Goal: Task Accomplishment & Management: Manage account settings

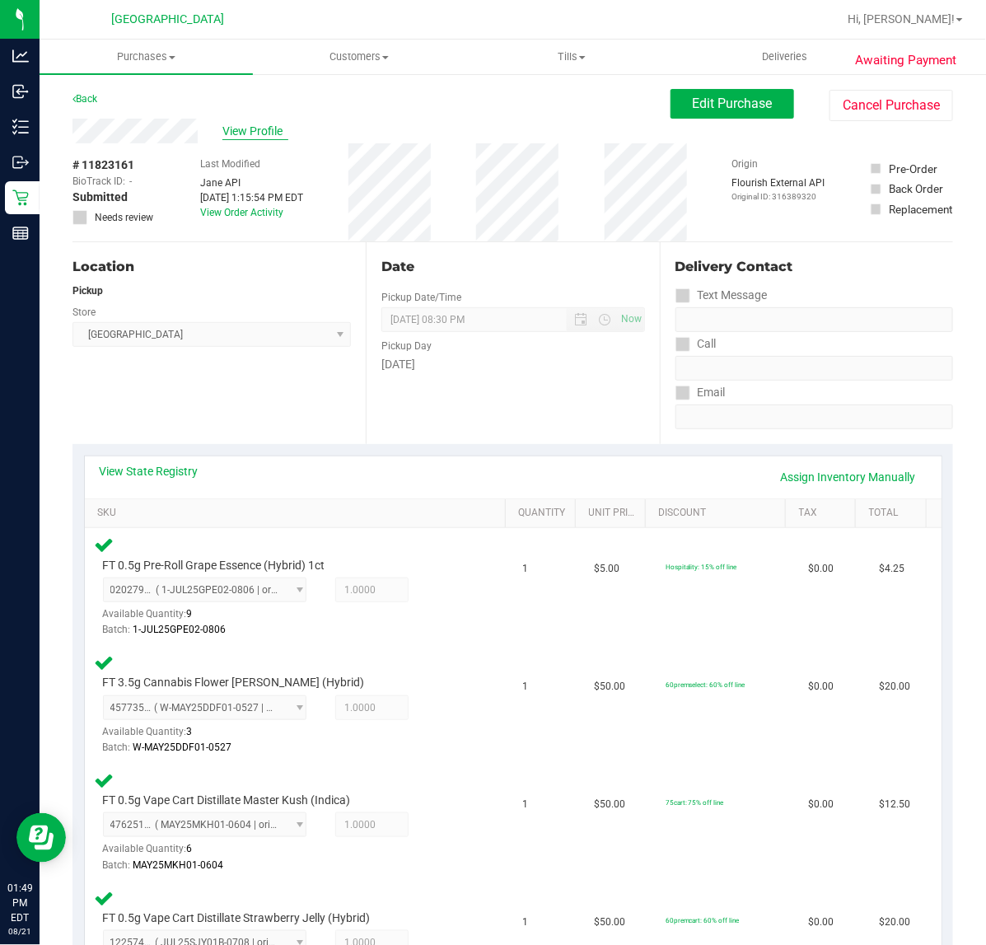
click at [240, 124] on span "View Profile" at bounding box center [255, 131] width 66 height 17
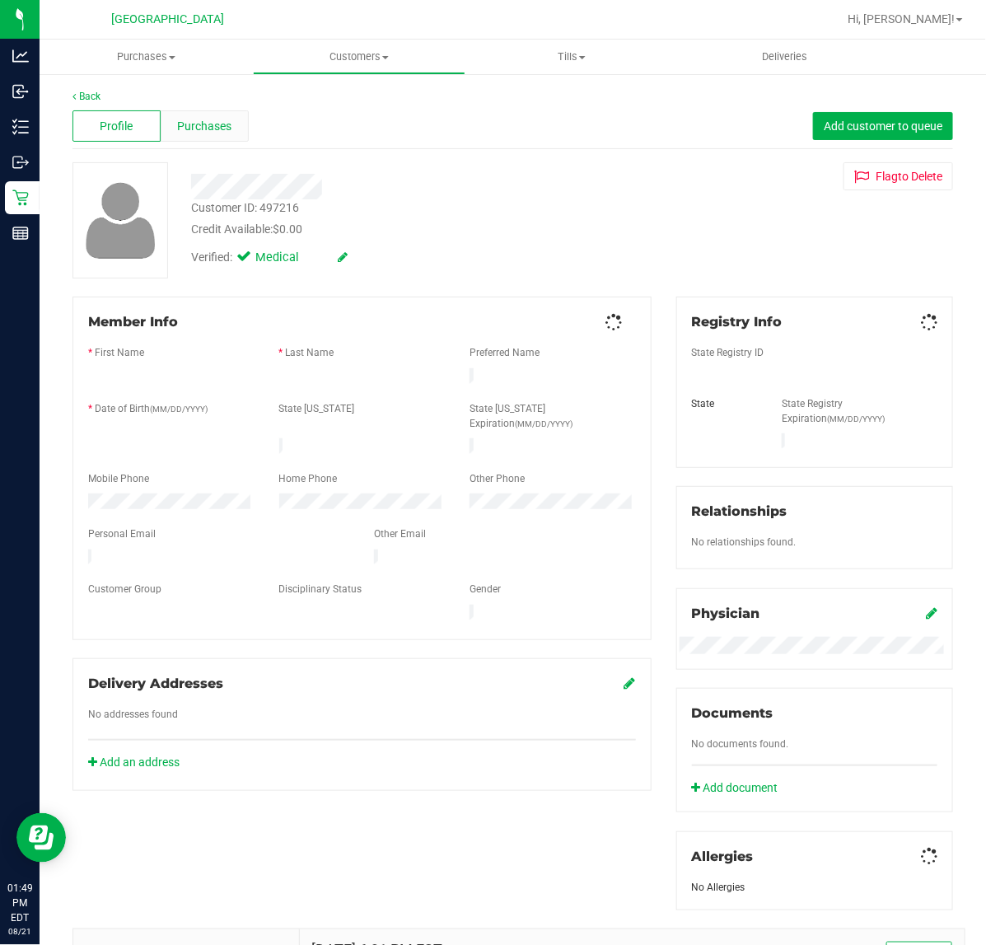
click at [241, 126] on div "Purchases" at bounding box center [205, 125] width 88 height 31
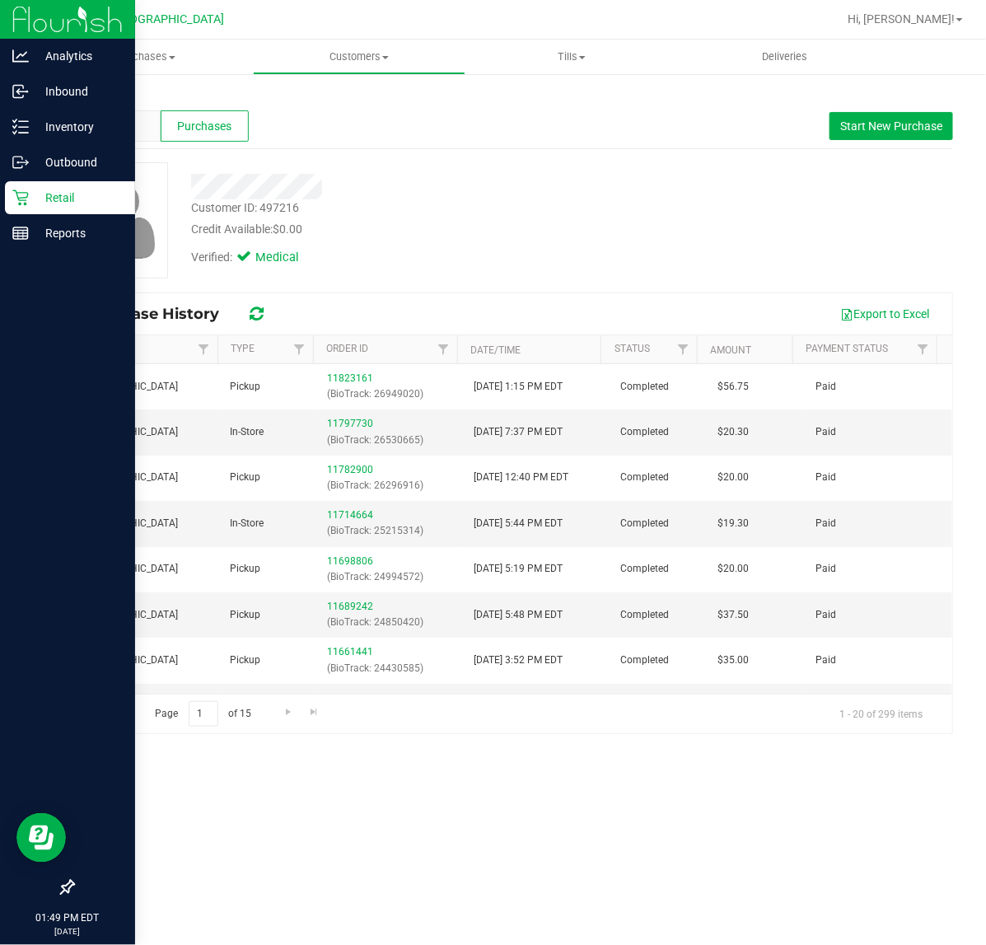
click at [30, 188] on p "Retail" at bounding box center [78, 198] width 99 height 20
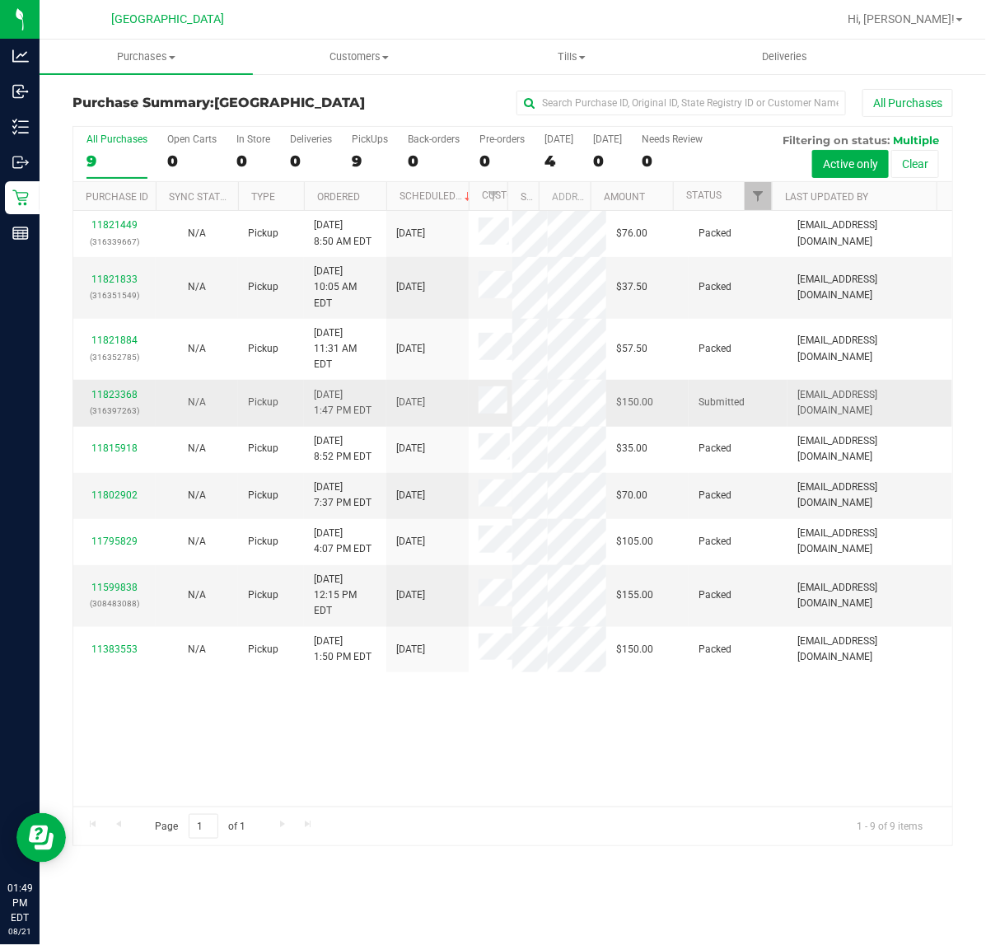
click at [143, 387] on div "11823368 (316397263)" at bounding box center [114, 402] width 63 height 31
click at [119, 389] on link "11823368" at bounding box center [114, 395] width 46 height 12
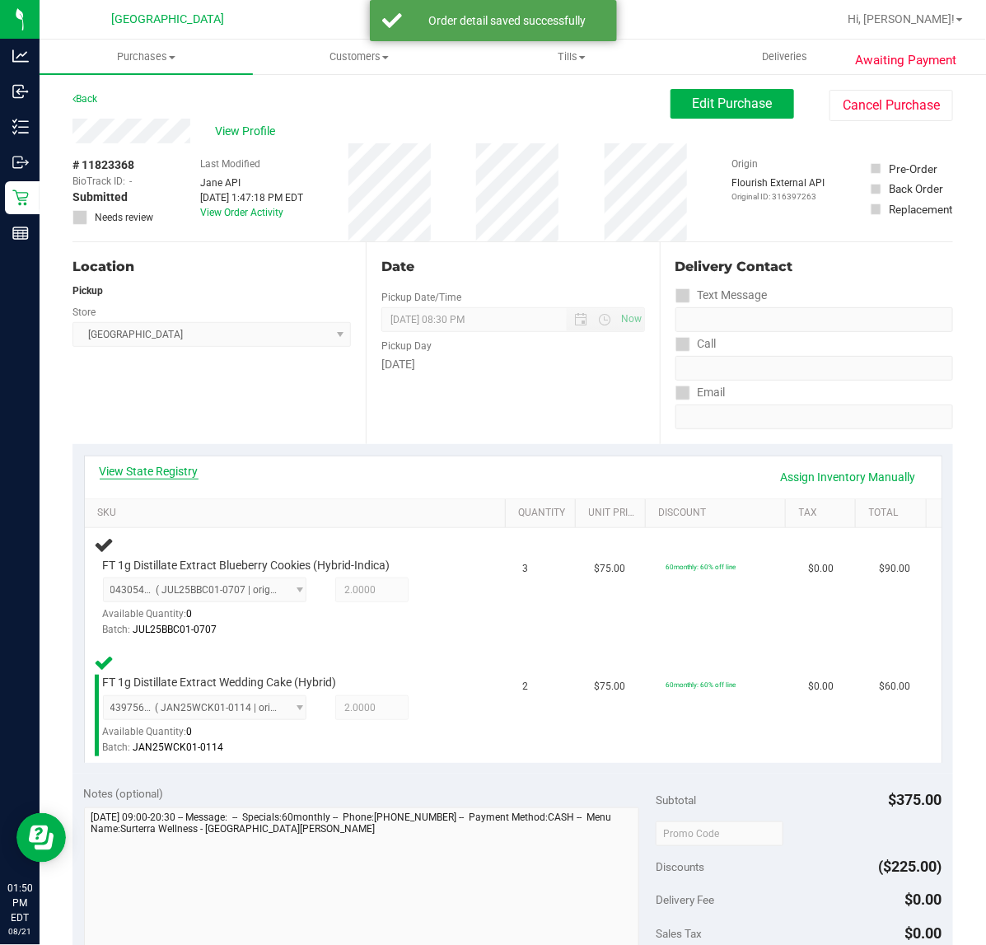
click at [138, 471] on link "View State Registry" at bounding box center [149, 471] width 99 height 16
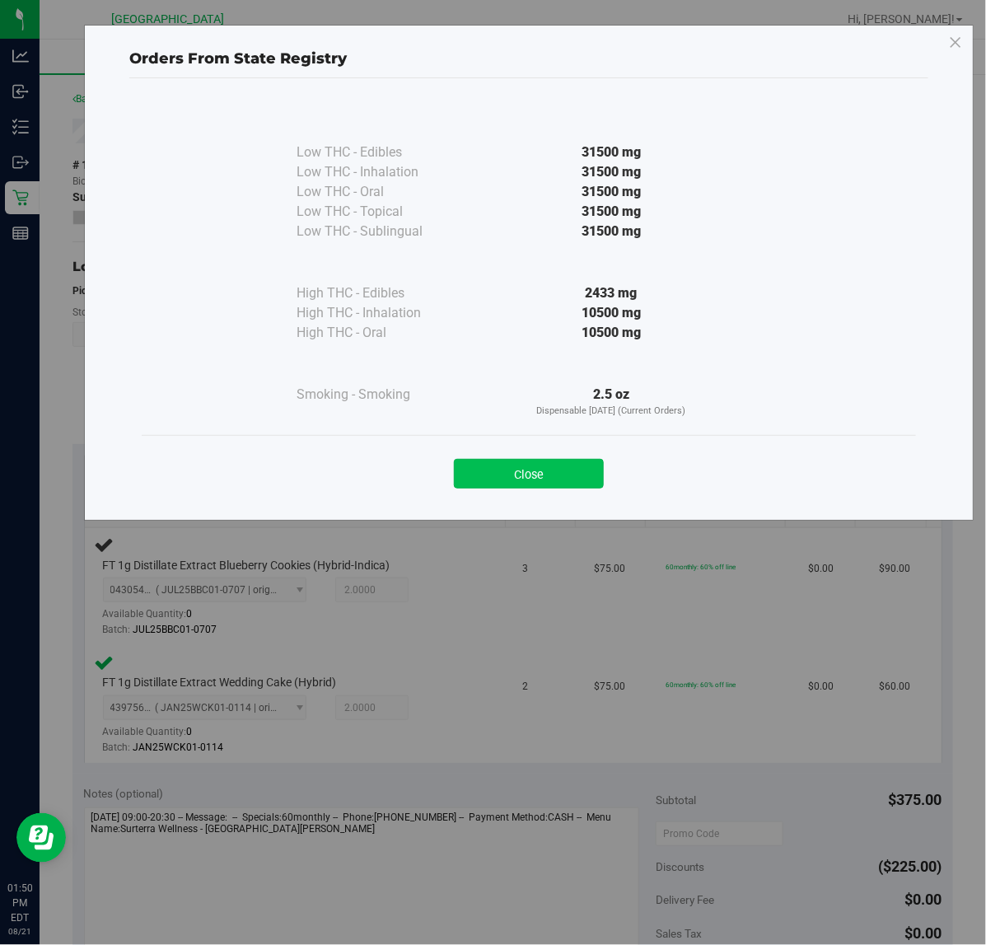
click at [494, 471] on button "Close" at bounding box center [529, 474] width 150 height 30
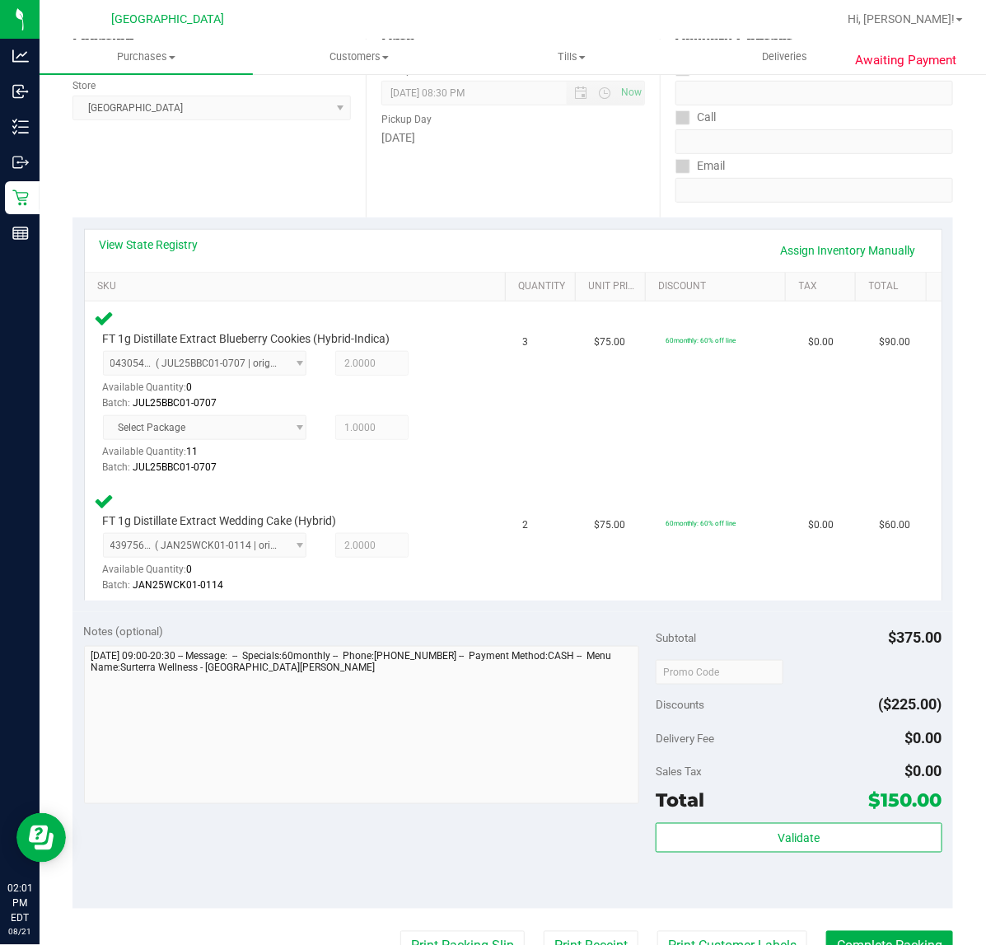
scroll to position [225, 0]
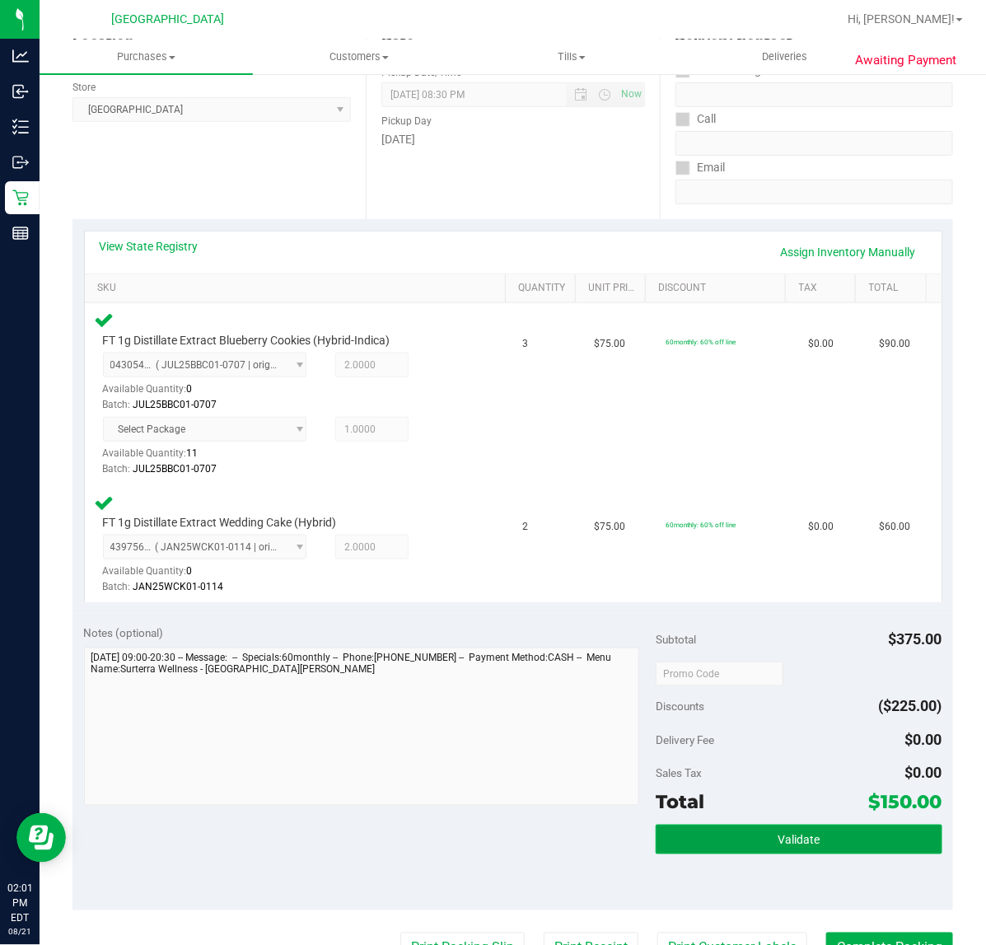
click at [764, 826] on button "Validate" at bounding box center [799, 840] width 286 height 30
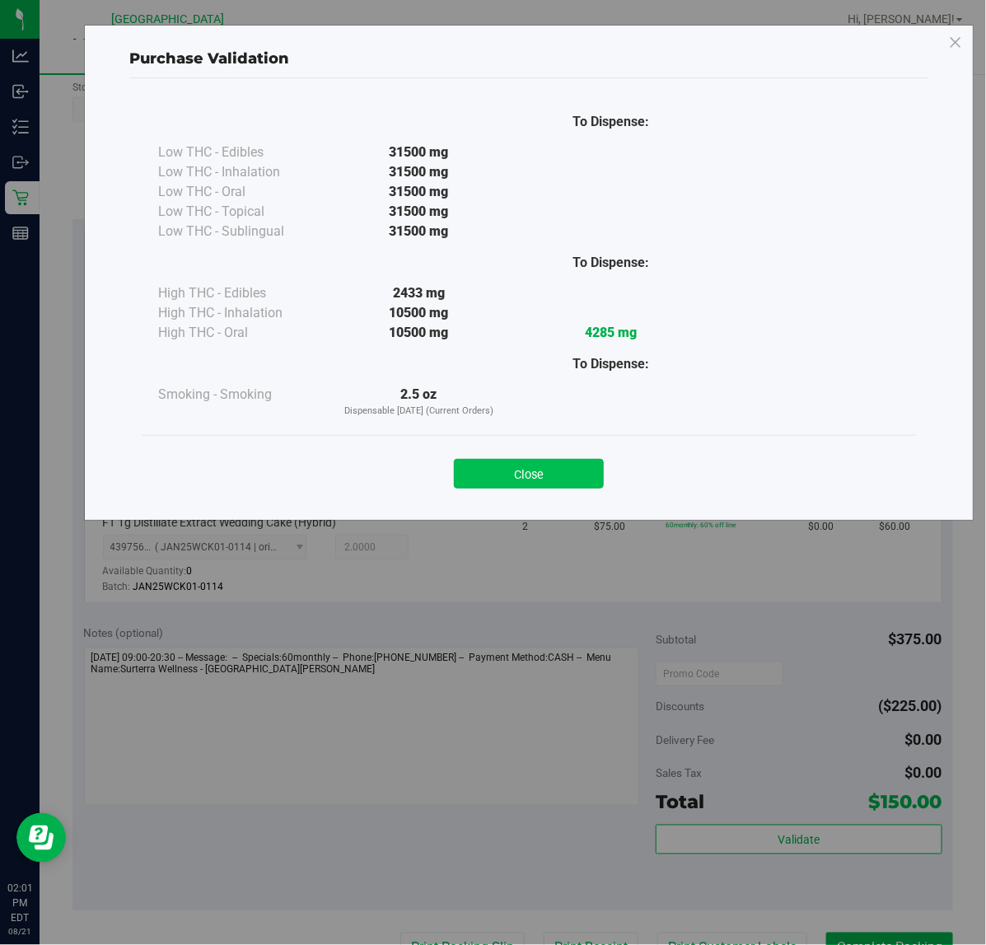
click at [530, 475] on button "Close" at bounding box center [529, 474] width 150 height 30
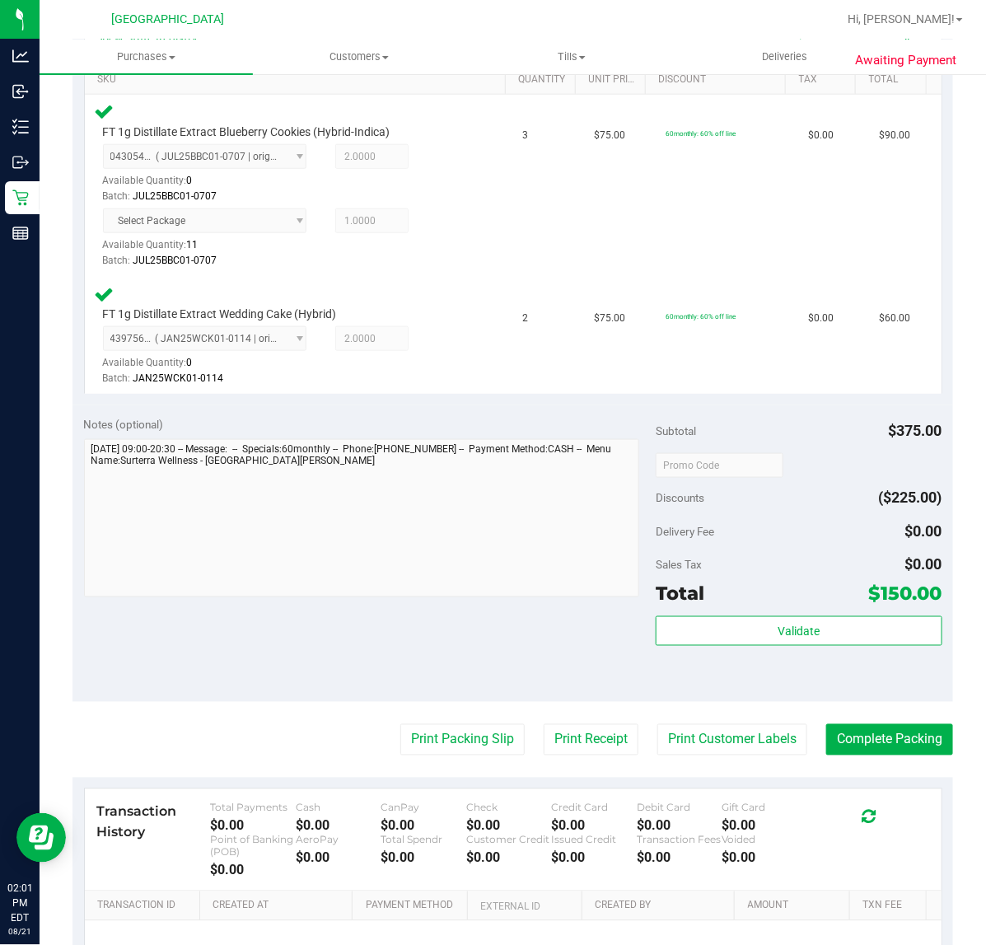
scroll to position [443, 0]
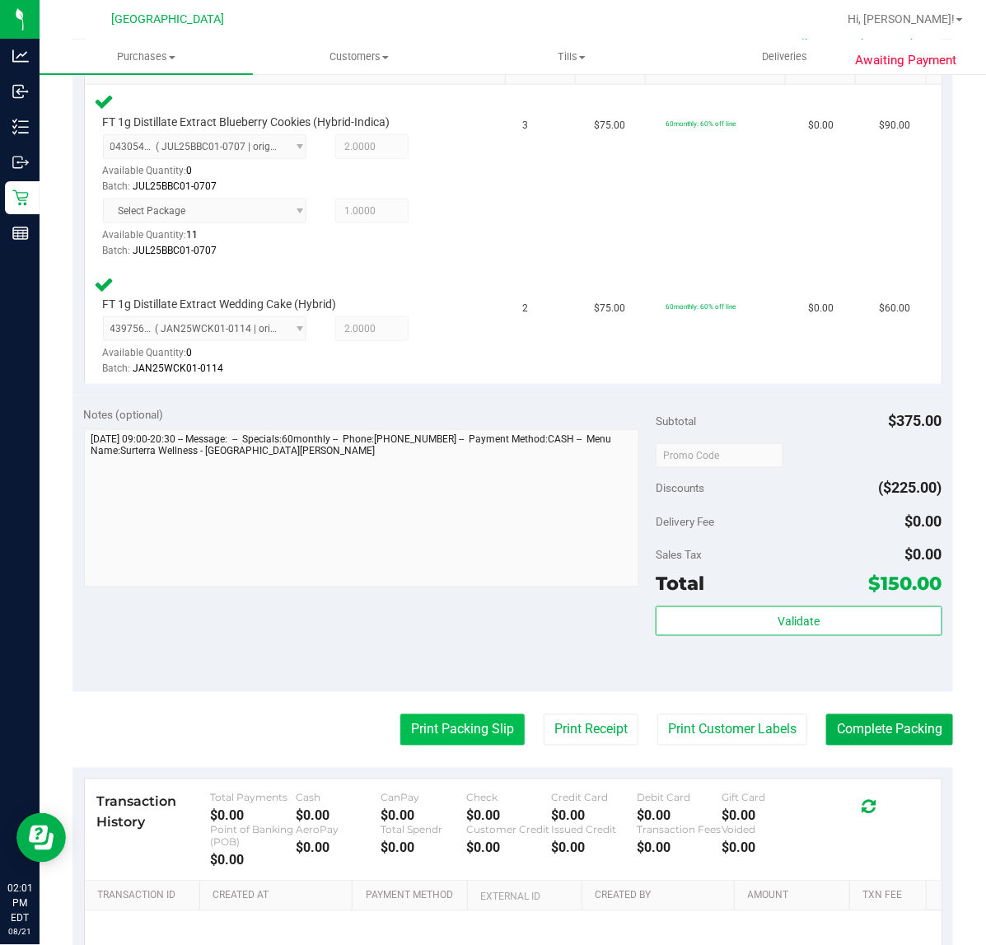
click at [429, 730] on button "Print Packing Slip" at bounding box center [462, 729] width 124 height 31
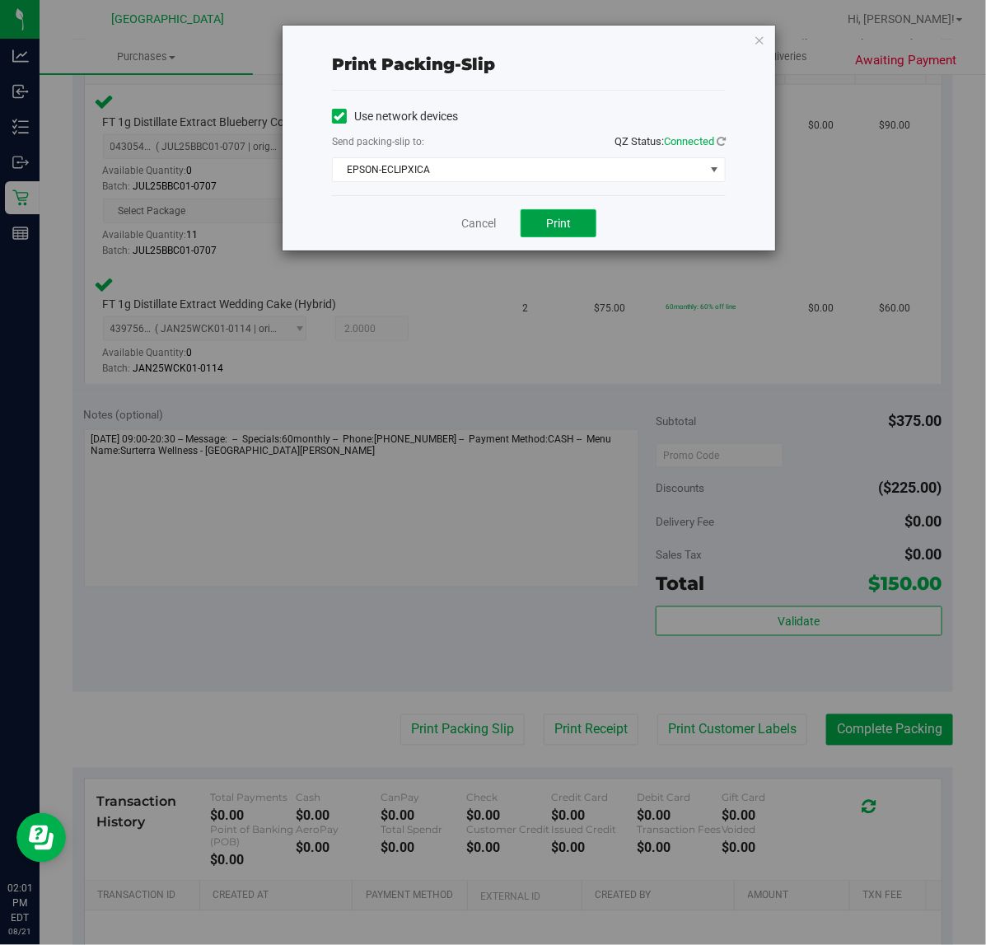
click at [566, 225] on span "Print" at bounding box center [558, 223] width 25 height 13
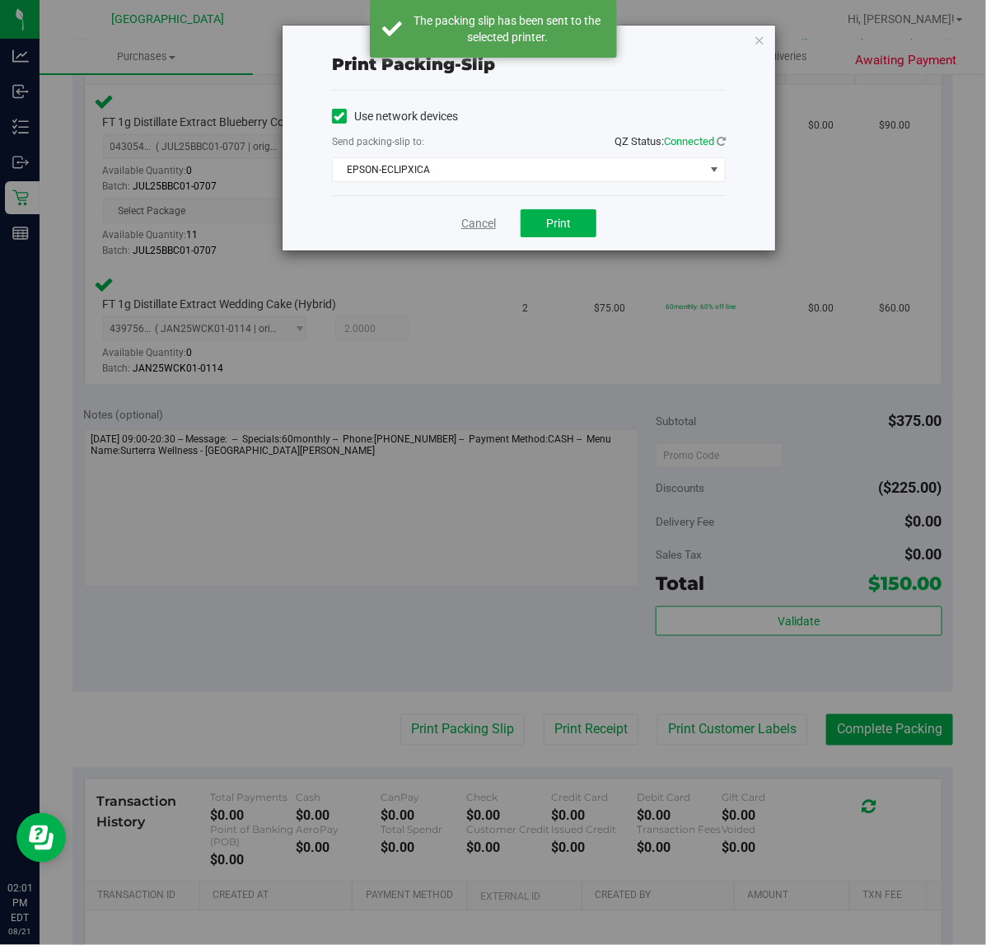
click at [480, 223] on link "Cancel" at bounding box center [478, 223] width 35 height 17
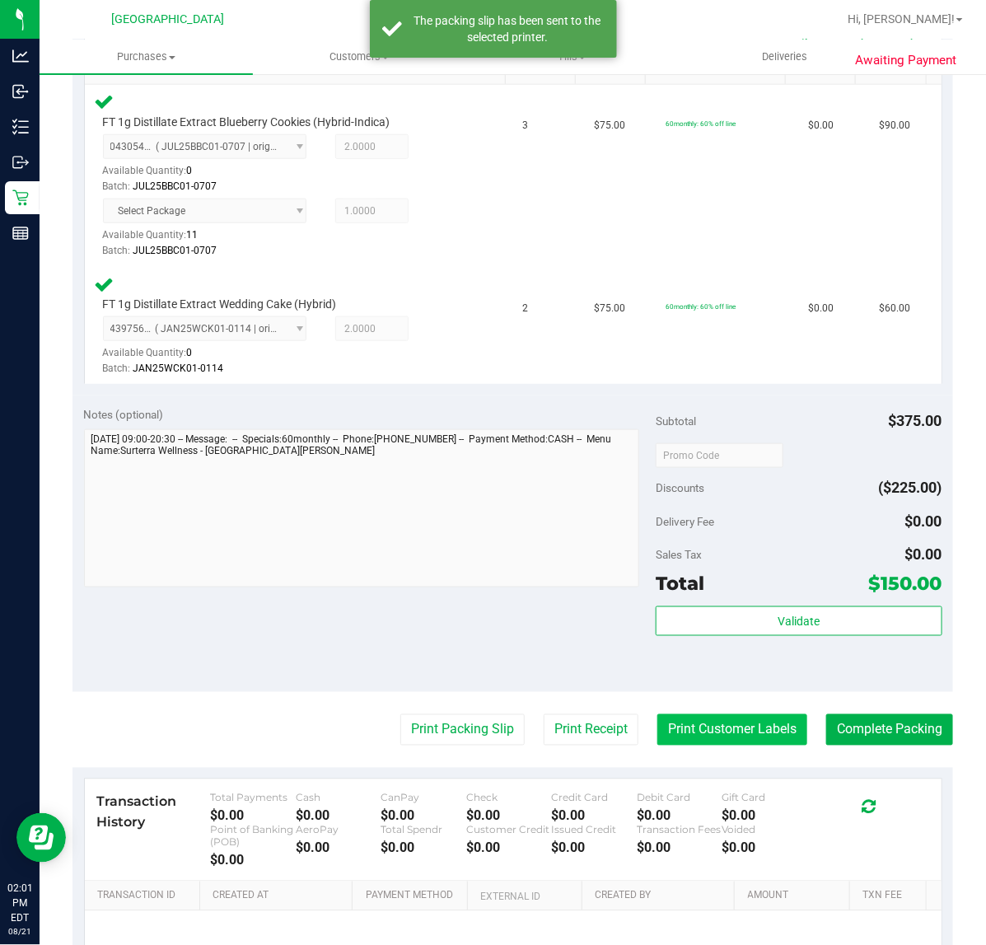
click at [736, 742] on button "Print Customer Labels" at bounding box center [733, 729] width 150 height 31
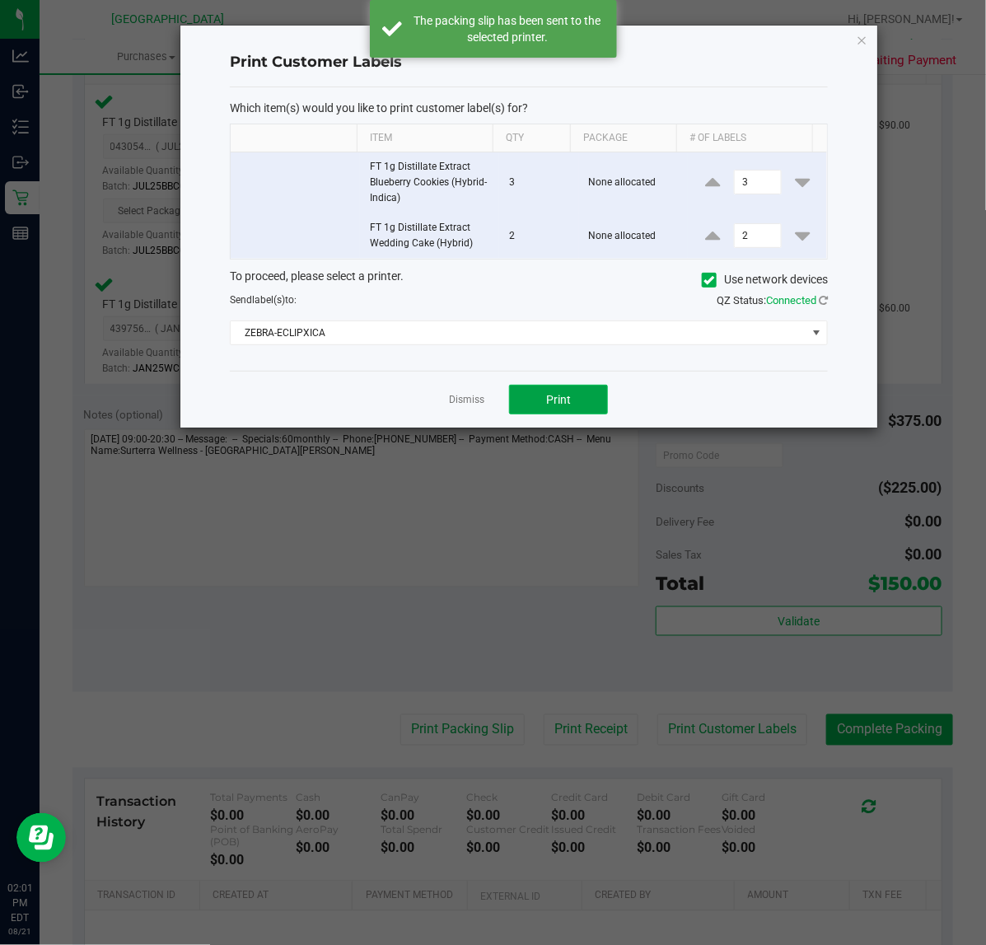
click at [542, 392] on button "Print" at bounding box center [558, 400] width 99 height 30
click at [462, 401] on link "Dismiss" at bounding box center [466, 400] width 35 height 14
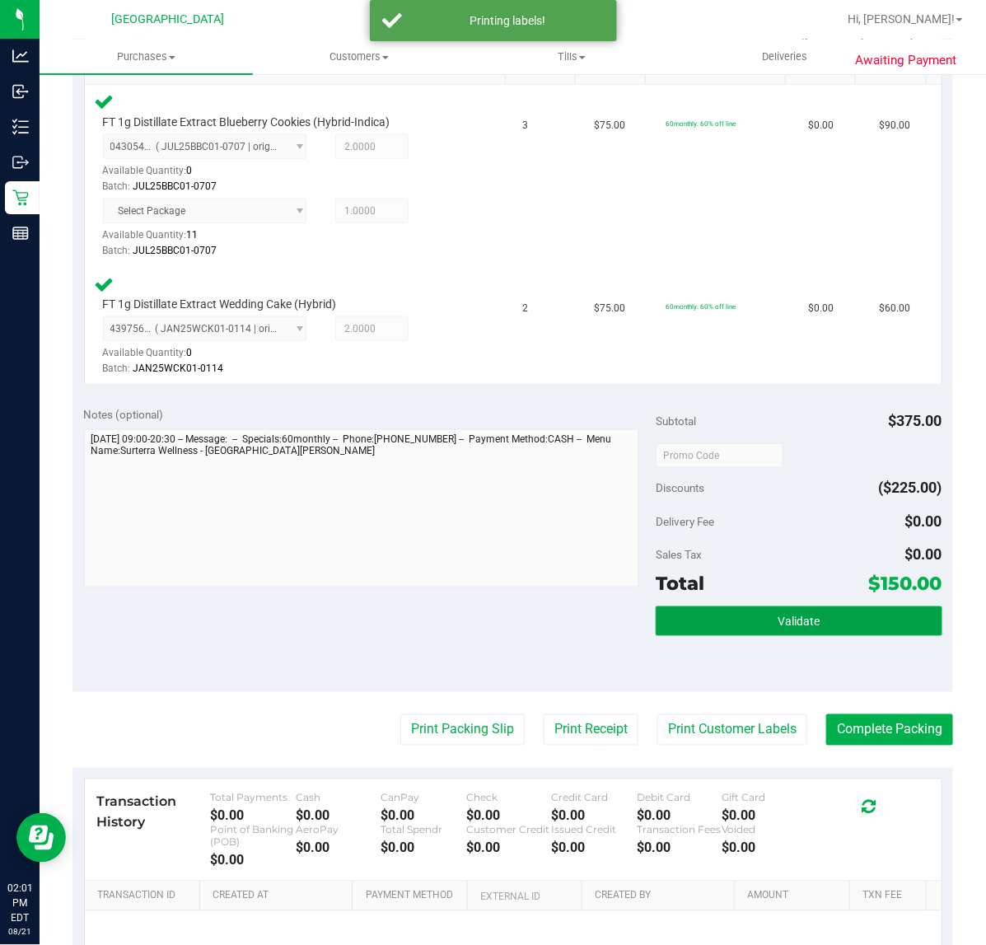
click at [705, 625] on button "Validate" at bounding box center [799, 621] width 286 height 30
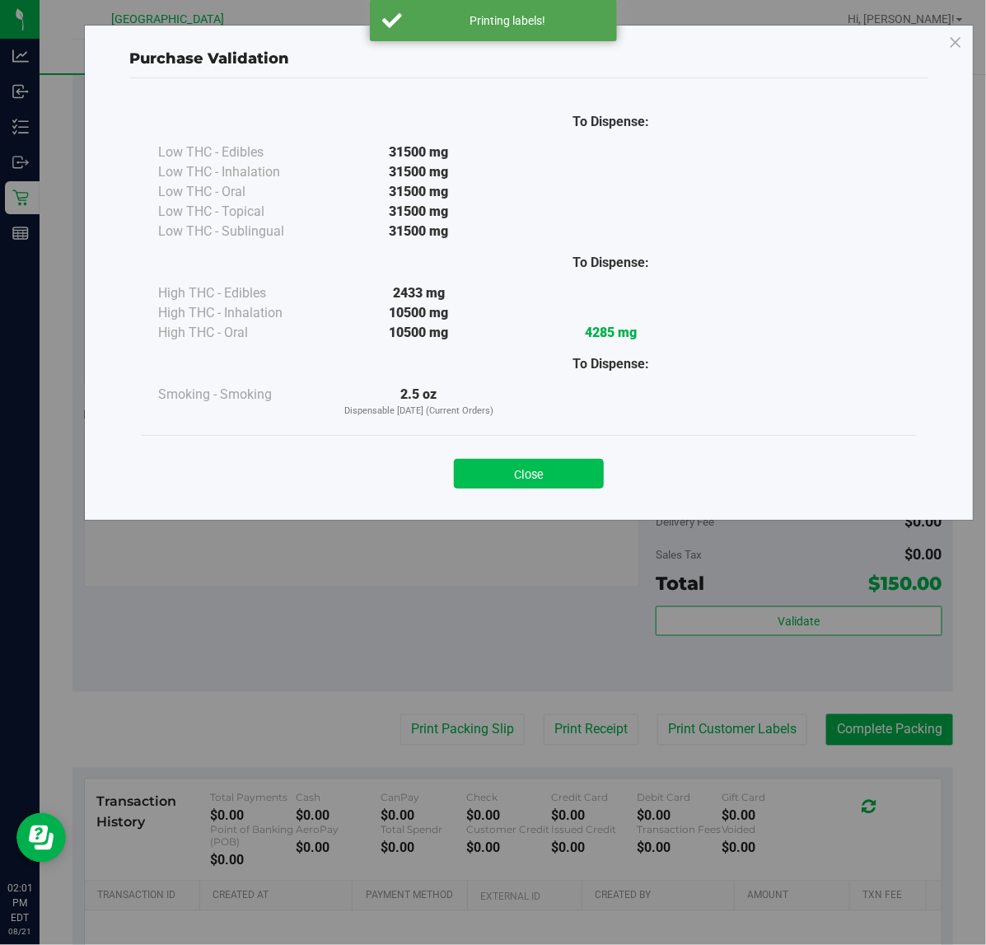
click at [544, 461] on button "Close" at bounding box center [529, 474] width 150 height 30
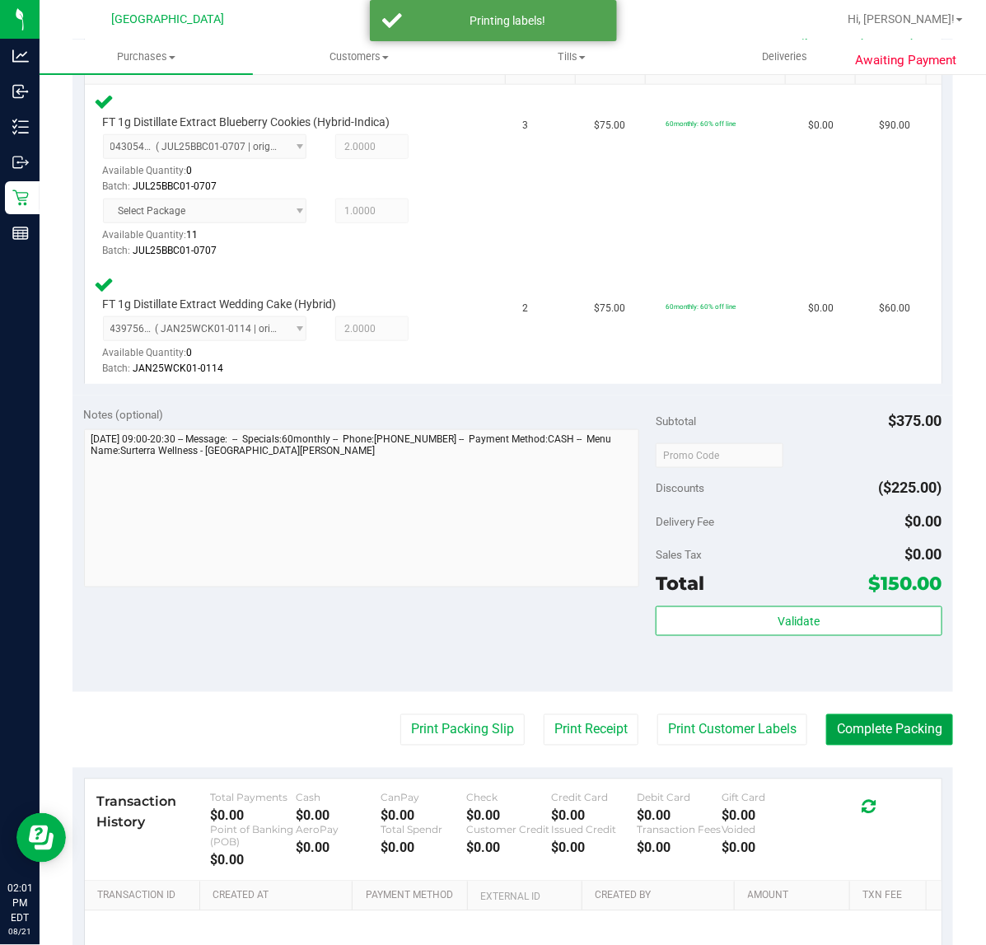
click at [864, 730] on button "Complete Packing" at bounding box center [889, 729] width 127 height 31
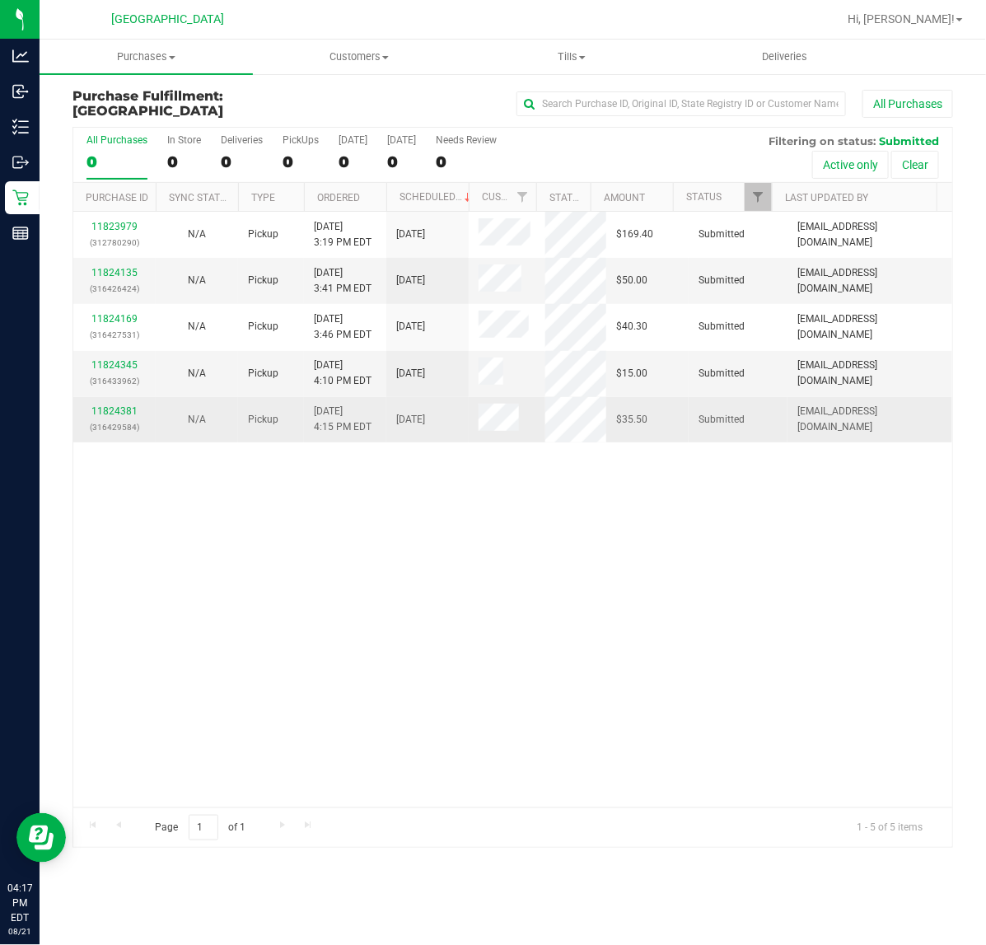
click at [109, 421] on p "(316429584)" at bounding box center [114, 427] width 63 height 16
click at [110, 408] on link "11824381" at bounding box center [114, 411] width 46 height 12
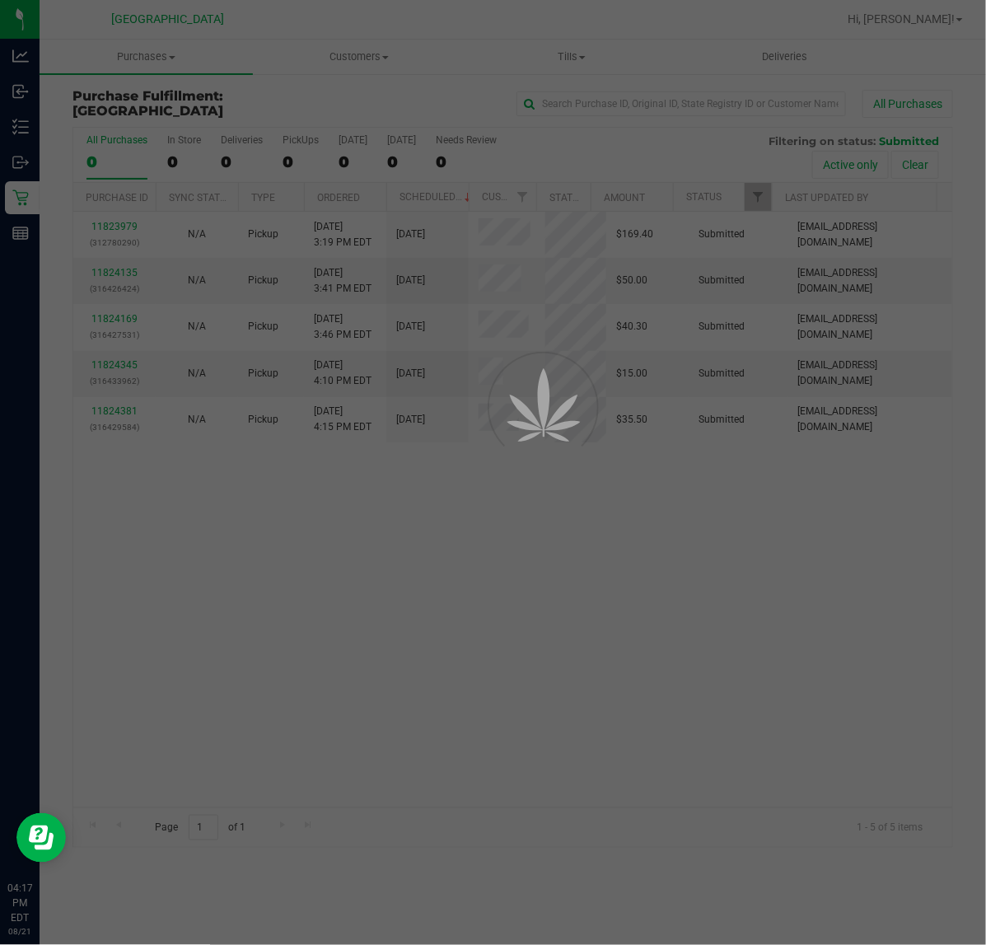
drag, startPoint x: 408, startPoint y: 635, endPoint x: 398, endPoint y: 597, distance: 39.2
click at [405, 626] on div at bounding box center [493, 472] width 986 height 945
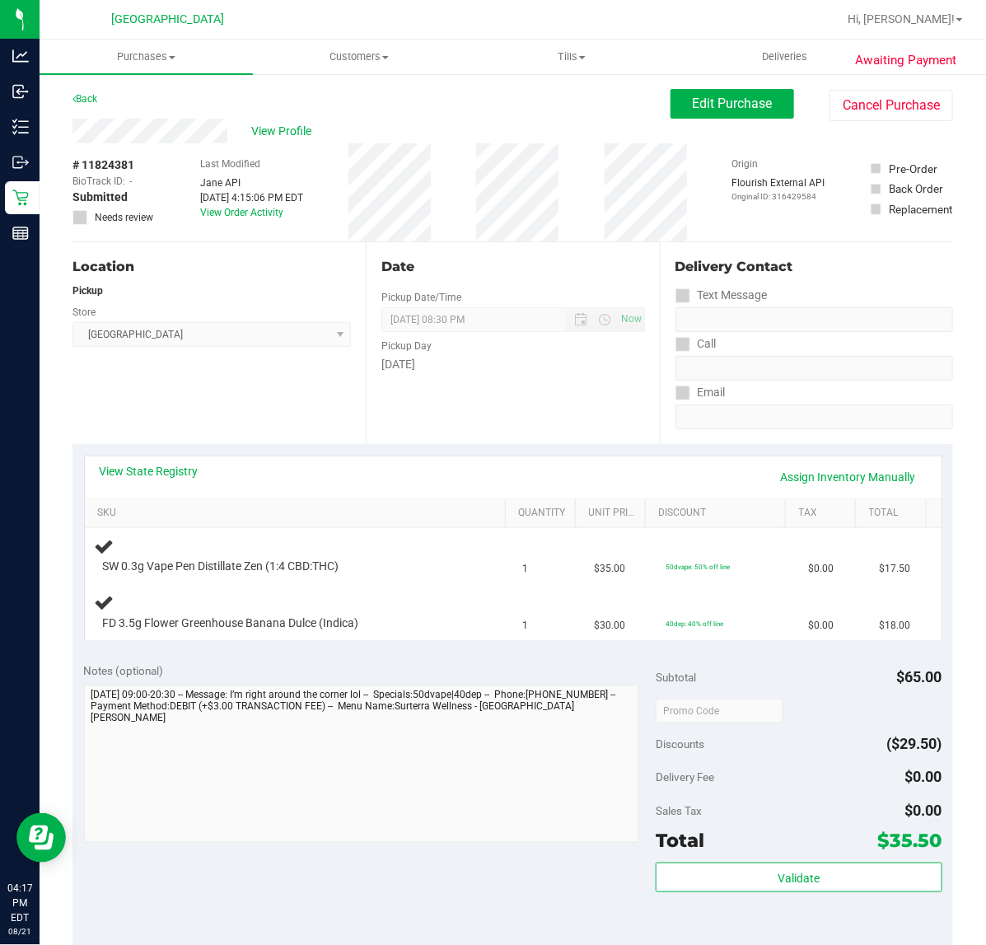
click at [426, 664] on div "Notes (optional)" at bounding box center [370, 670] width 573 height 16
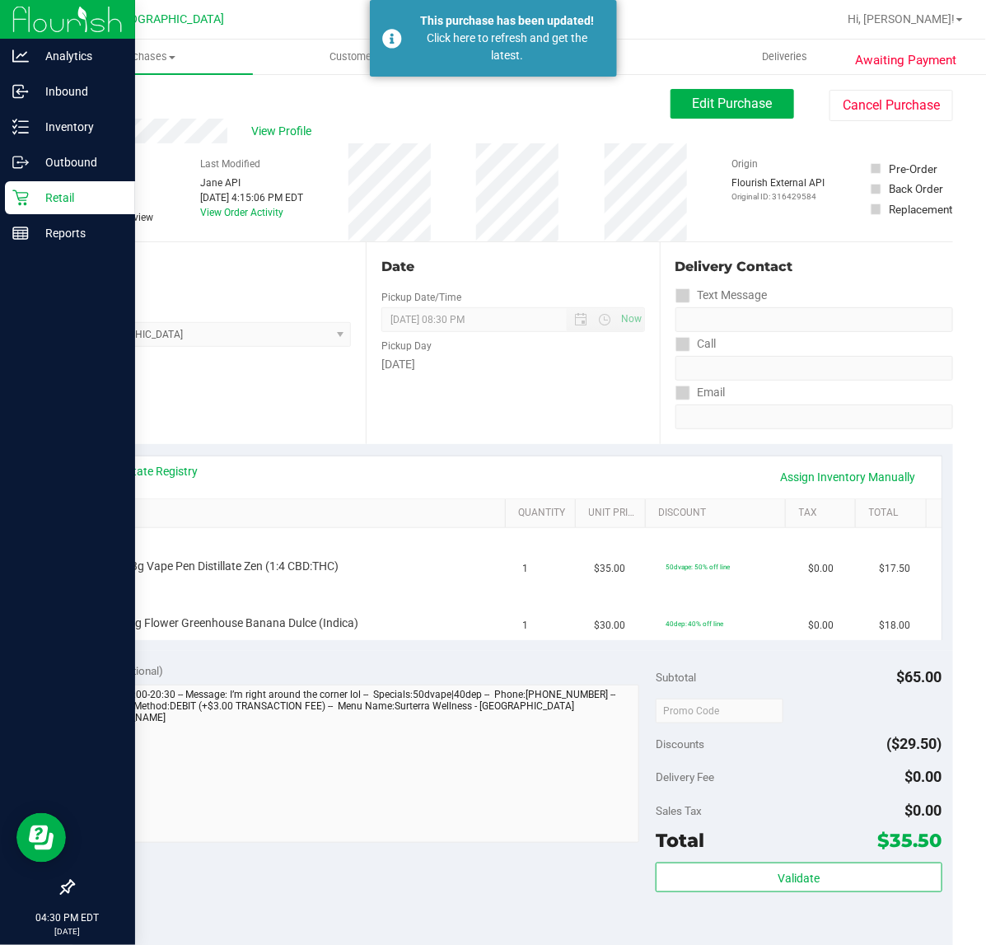
click at [21, 194] on icon at bounding box center [20, 198] width 16 height 16
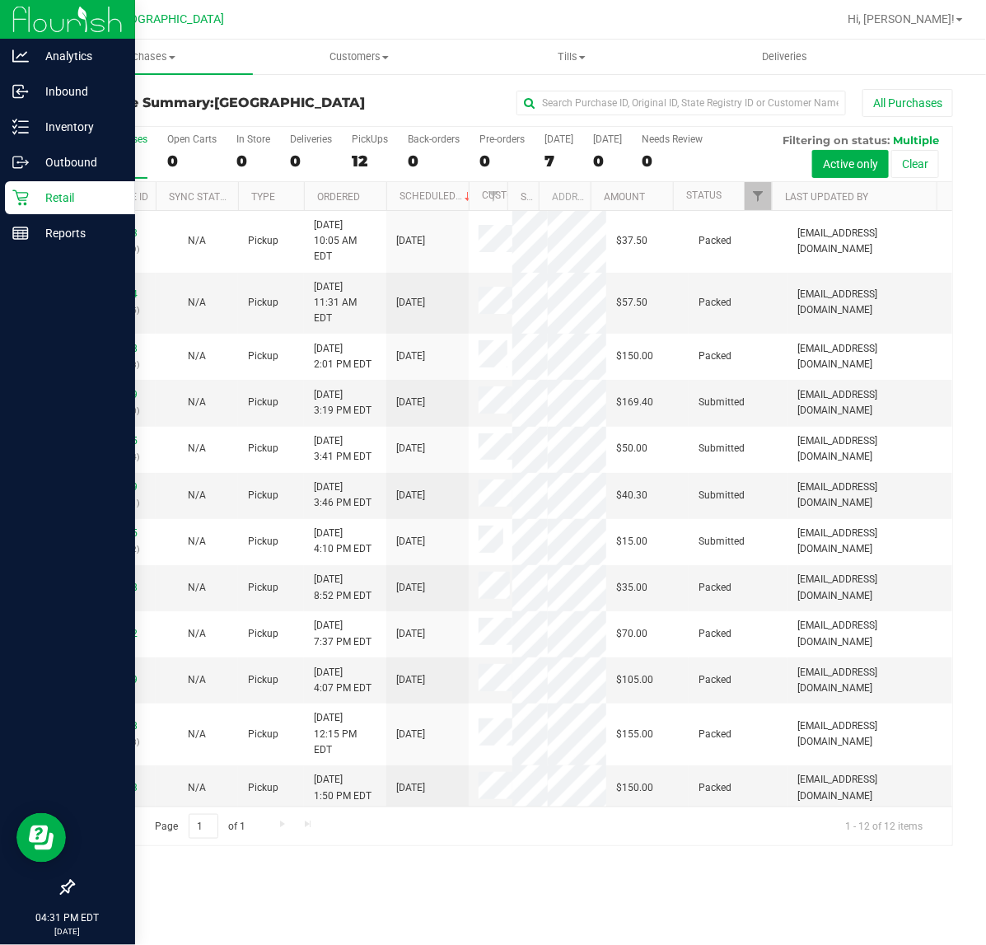
click at [34, 185] on div "Retail" at bounding box center [70, 197] width 130 height 33
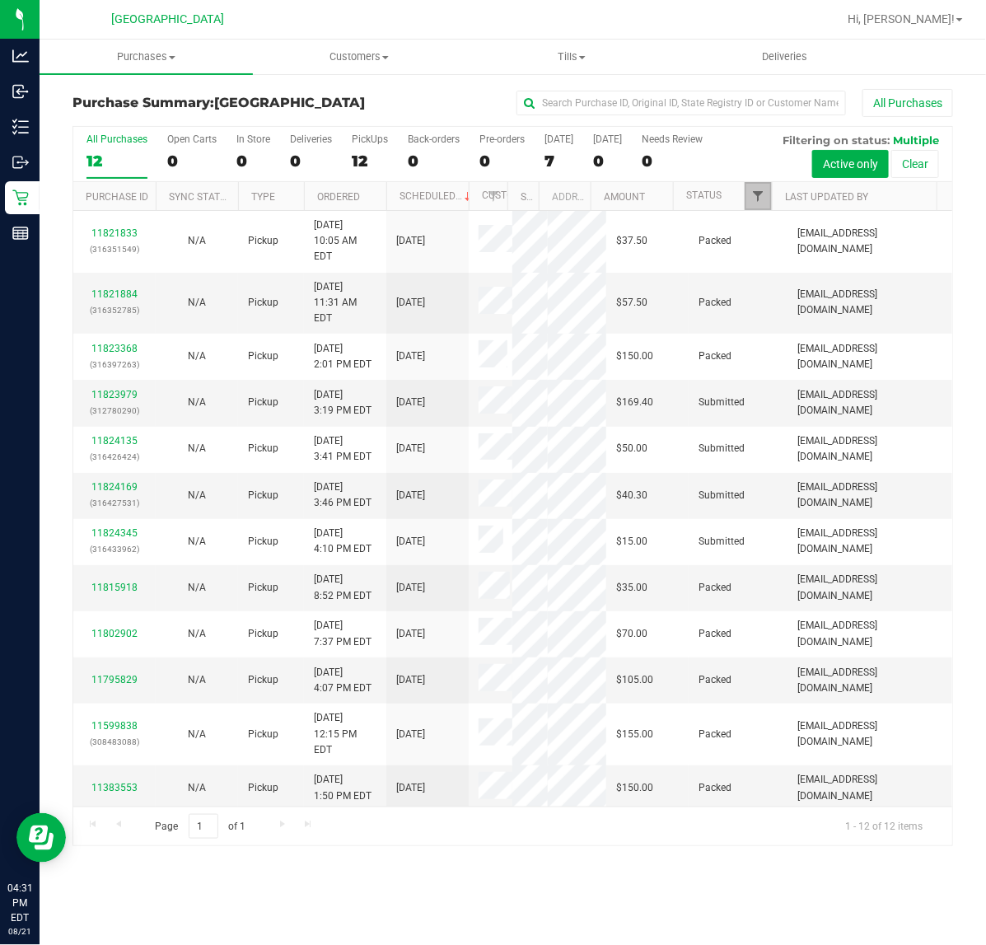
click at [756, 199] on span "Filter" at bounding box center [757, 196] width 13 height 13
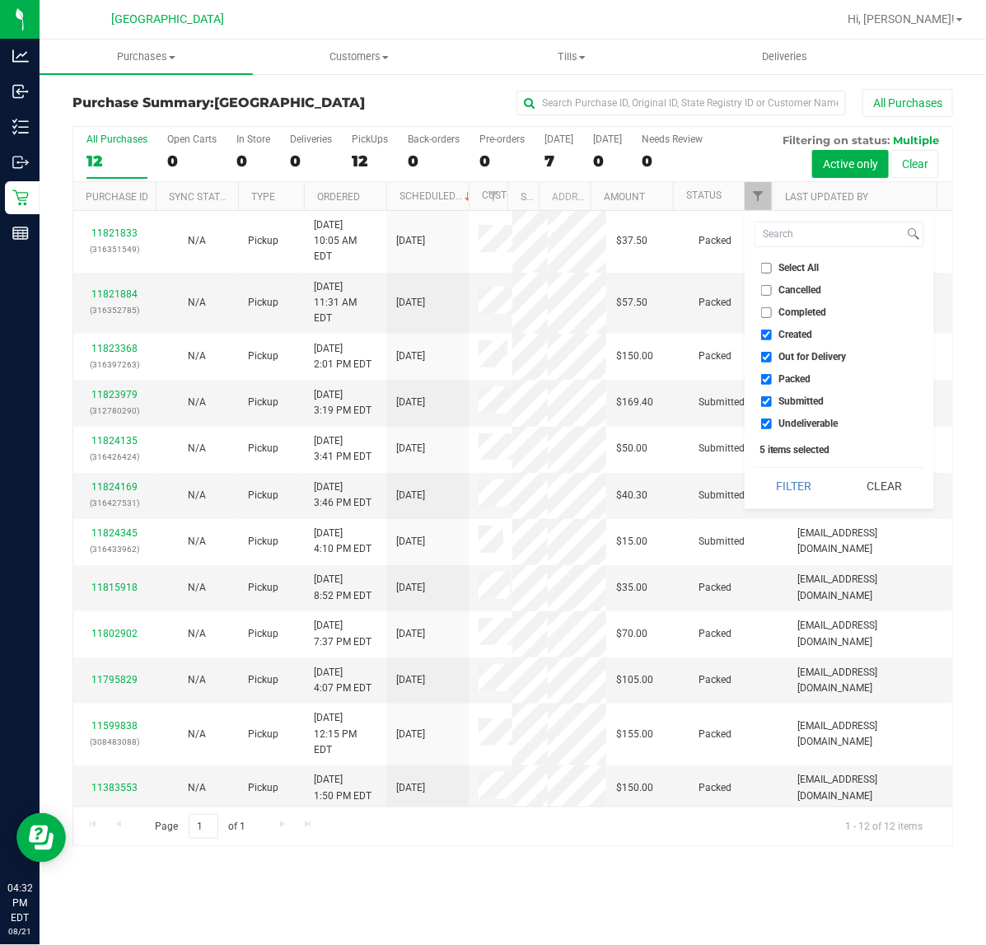
click at [784, 420] on span "Undeliverable" at bounding box center [808, 424] width 59 height 10
click at [772, 420] on input "Undeliverable" at bounding box center [766, 424] width 11 height 11
checkbox input "false"
click at [779, 374] on span "Packed" at bounding box center [795, 379] width 32 height 10
click at [772, 374] on input "Packed" at bounding box center [766, 379] width 11 height 11
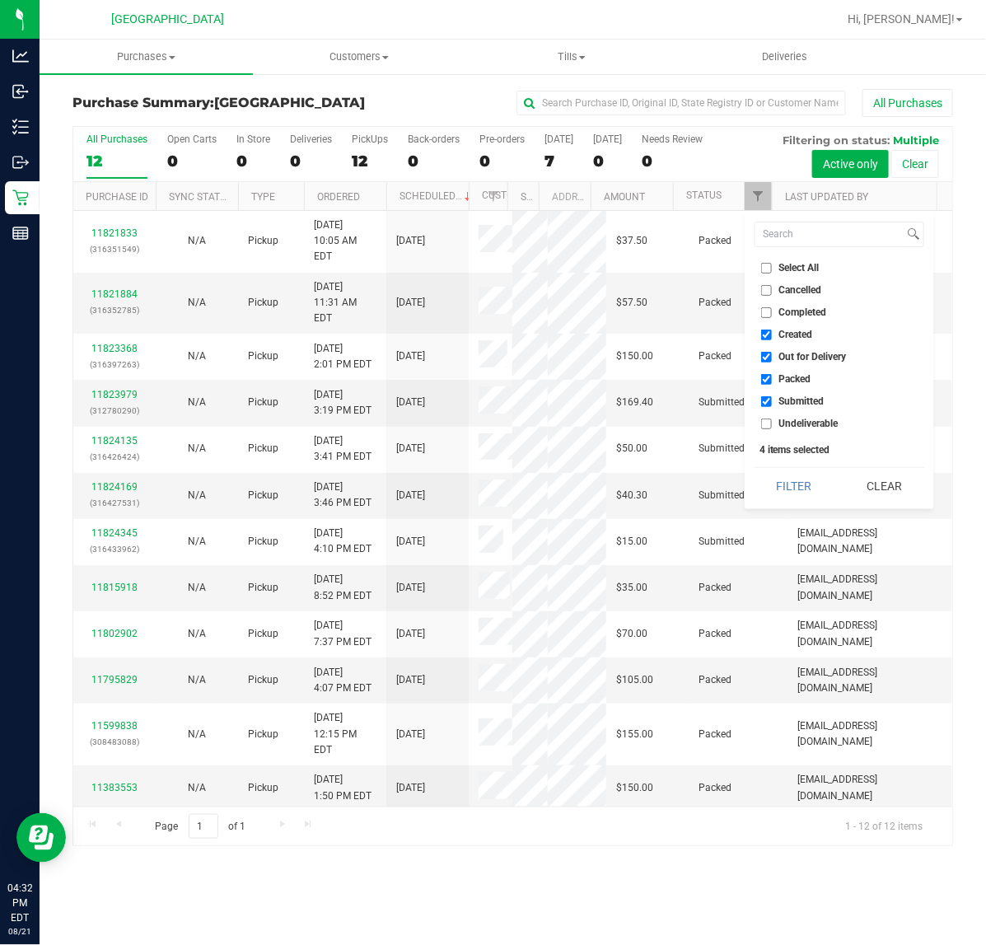
checkbox input "false"
click at [780, 356] on span "Out for Delivery" at bounding box center [813, 357] width 68 height 10
click at [772, 356] on input "Out for Delivery" at bounding box center [766, 357] width 11 height 11
checkbox input "false"
click at [789, 334] on span "Created" at bounding box center [796, 335] width 34 height 10
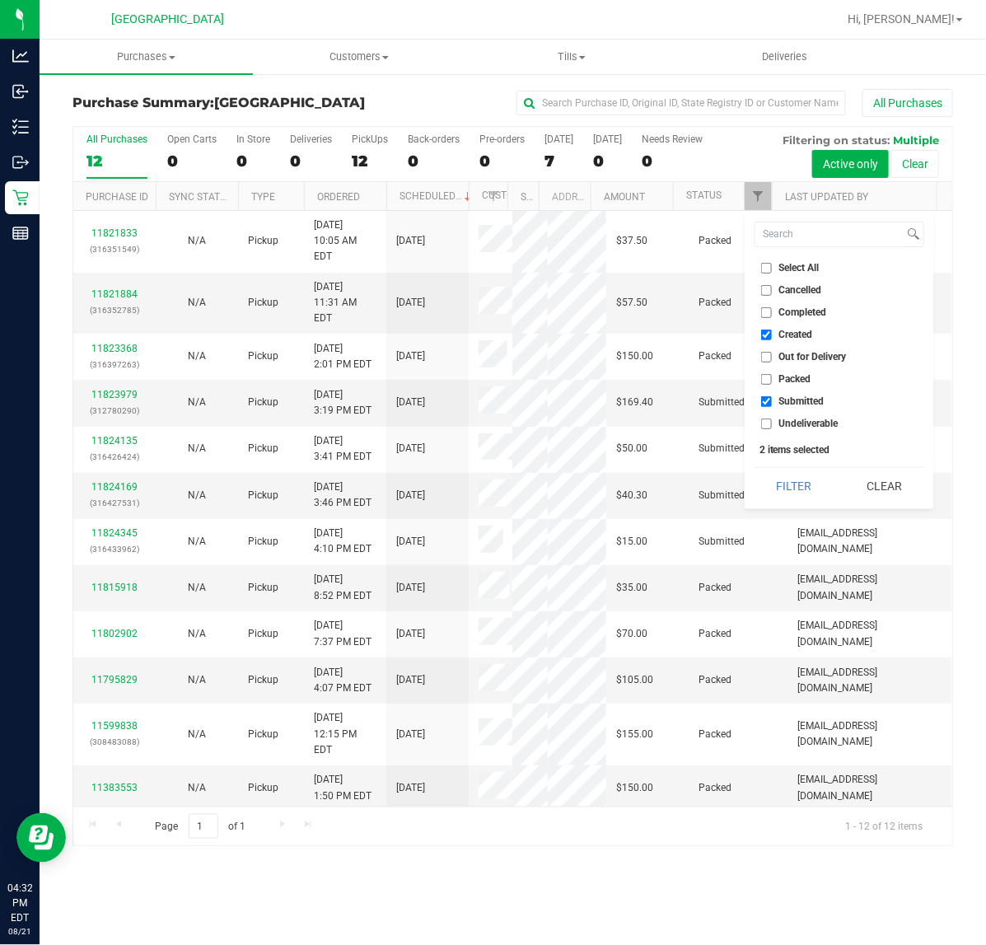
click at [772, 334] on input "Created" at bounding box center [766, 335] width 11 height 11
checkbox input "false"
click at [806, 495] on button "Filter" at bounding box center [794, 486] width 79 height 36
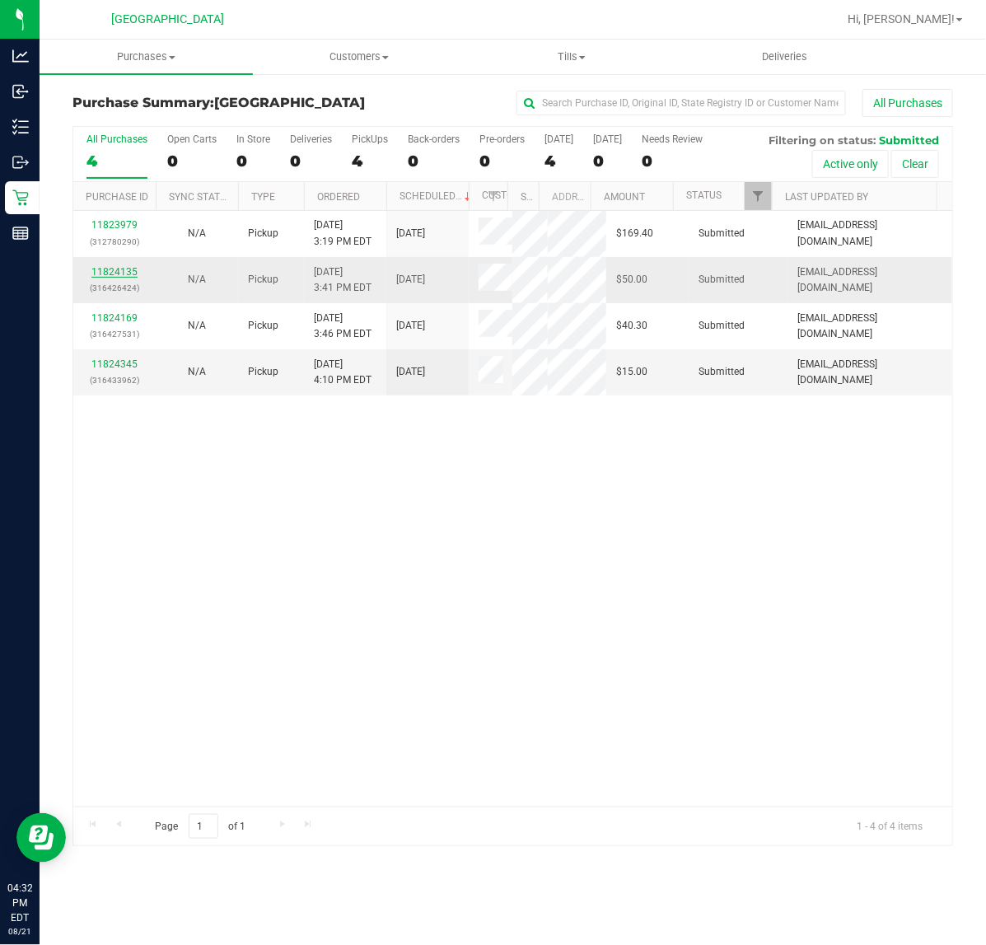
click at [114, 274] on link "11824135" at bounding box center [114, 272] width 46 height 12
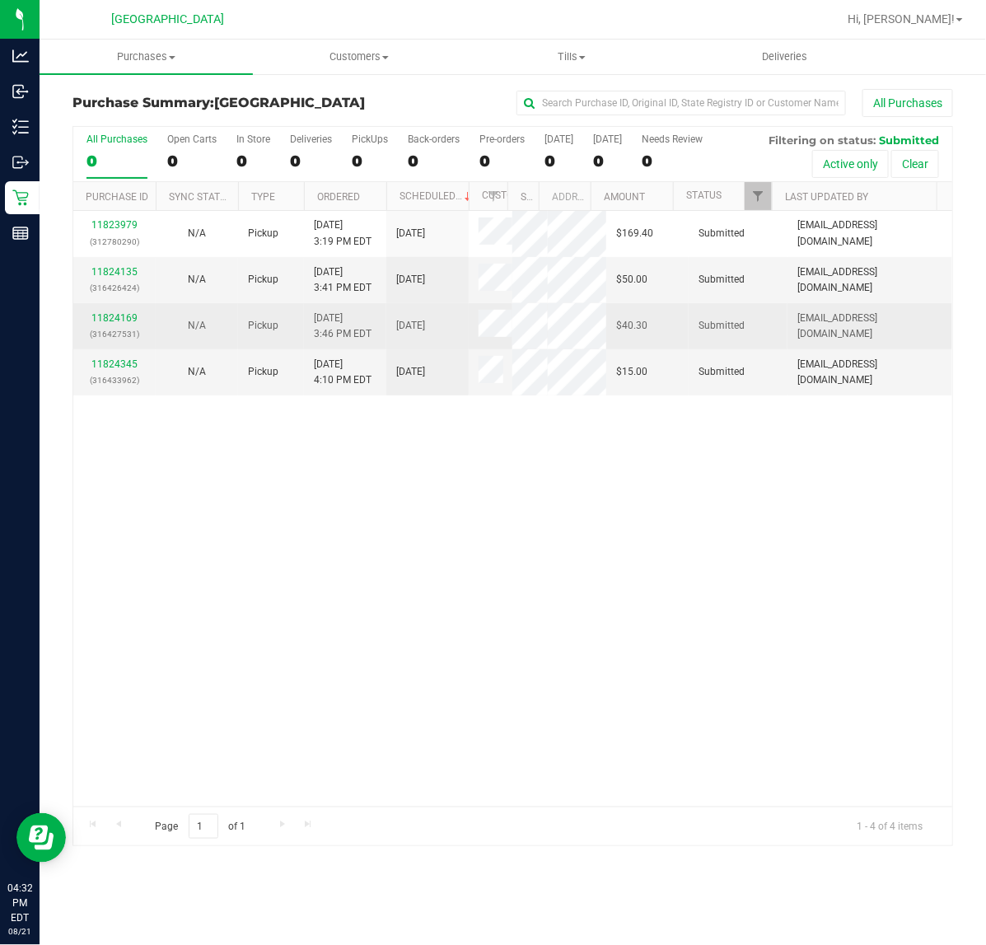
click at [120, 324] on div "11824169 (316427531)" at bounding box center [114, 326] width 63 height 31
click at [114, 315] on link "11824169" at bounding box center [114, 318] width 46 height 12
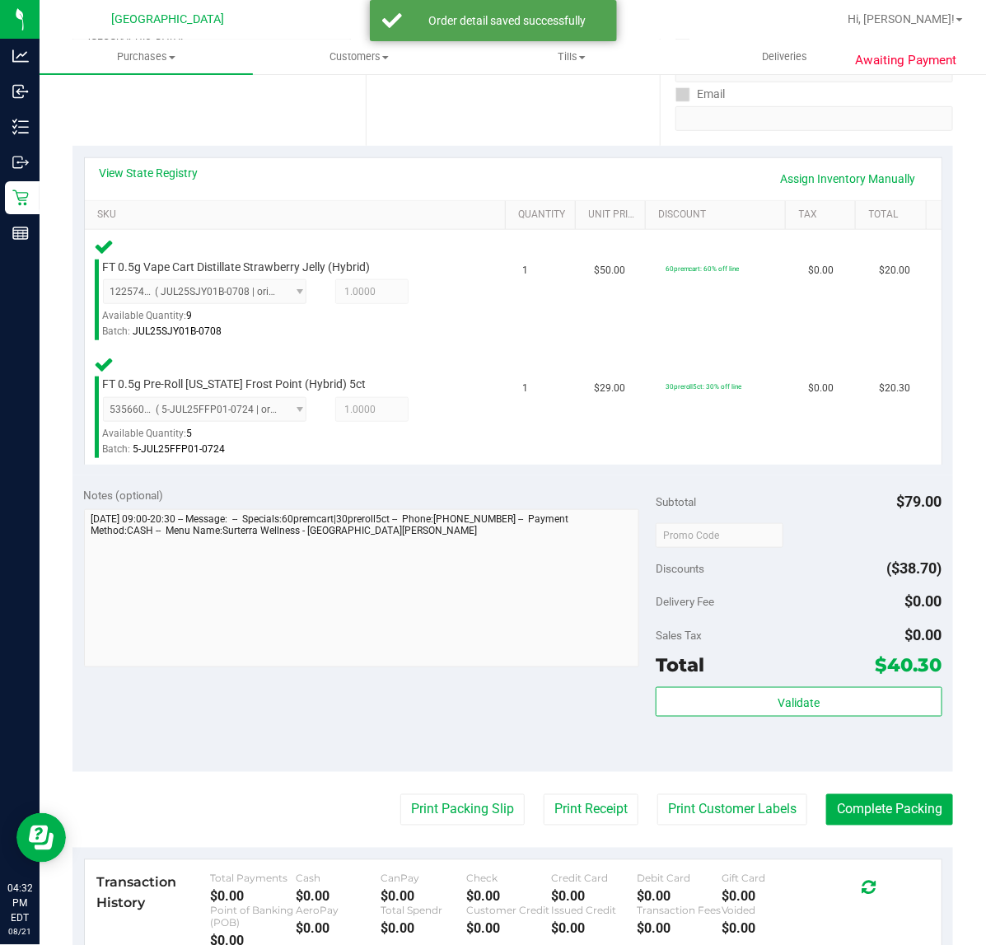
scroll to position [515, 0]
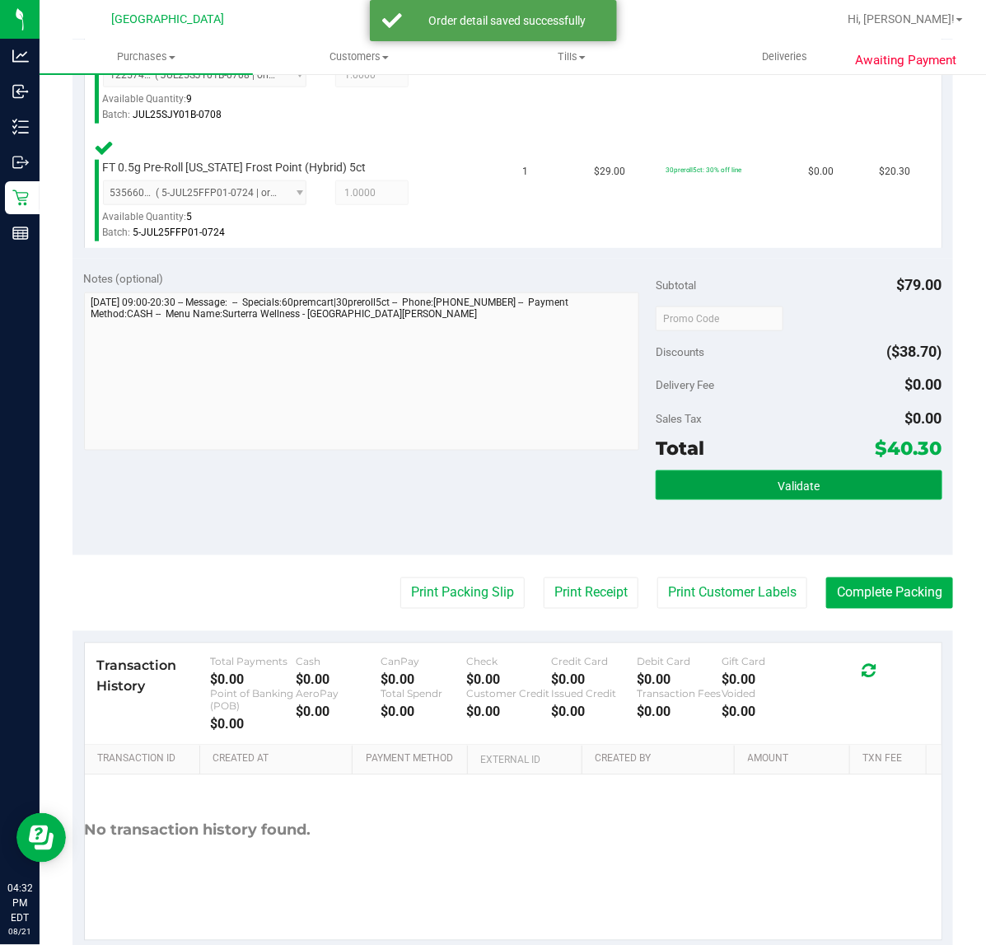
click at [799, 475] on button "Validate" at bounding box center [799, 485] width 286 height 30
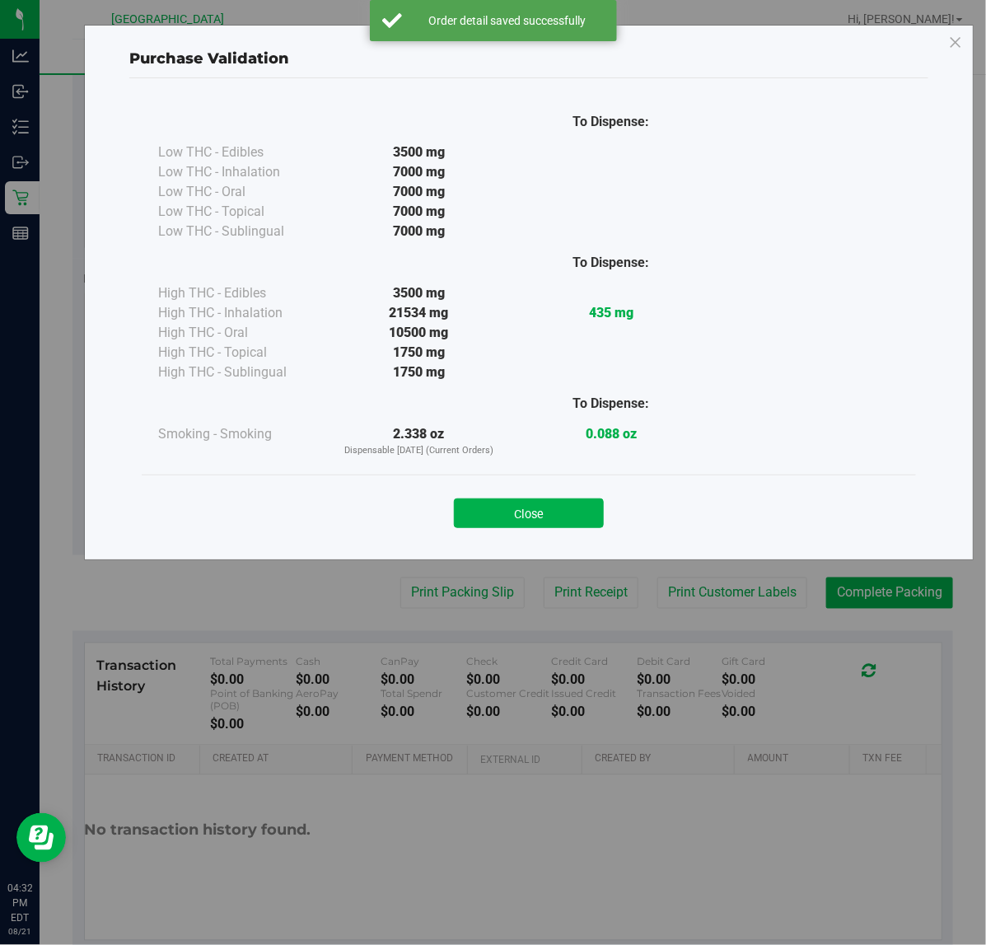
click at [475, 521] on button "Close" at bounding box center [529, 513] width 150 height 30
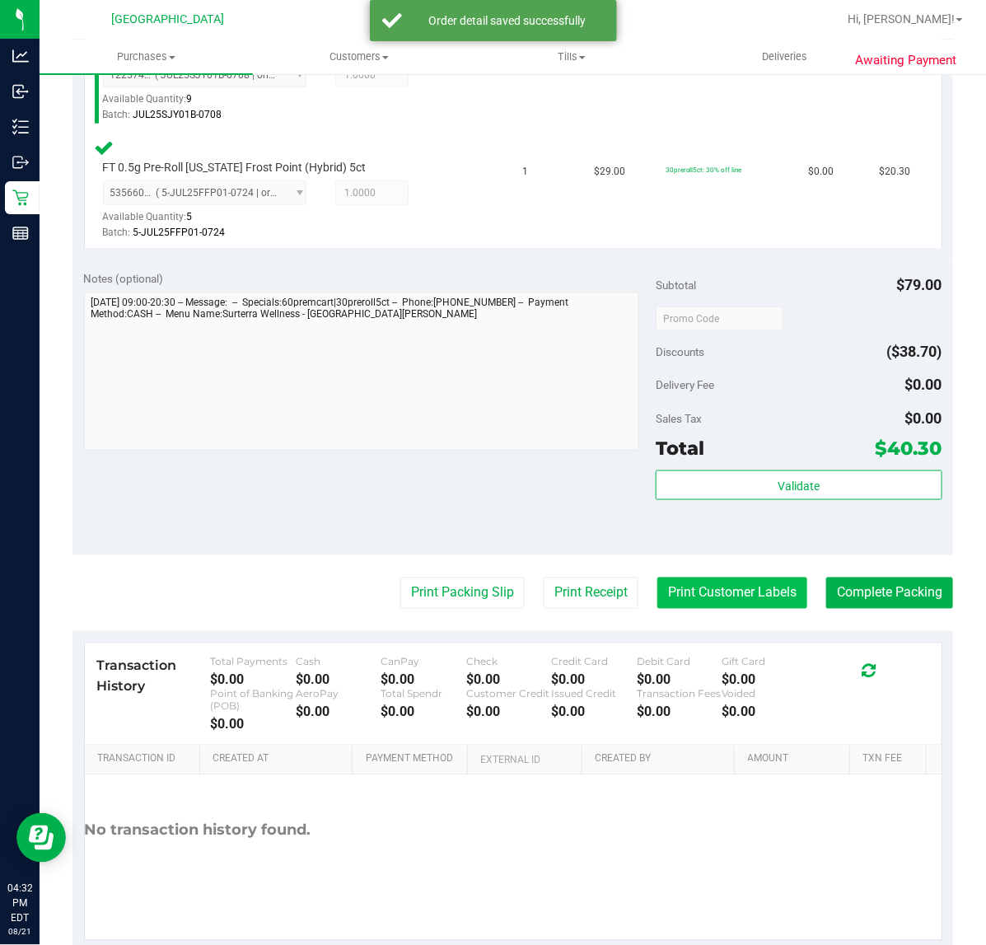
click at [688, 587] on button "Print Customer Labels" at bounding box center [733, 593] width 150 height 31
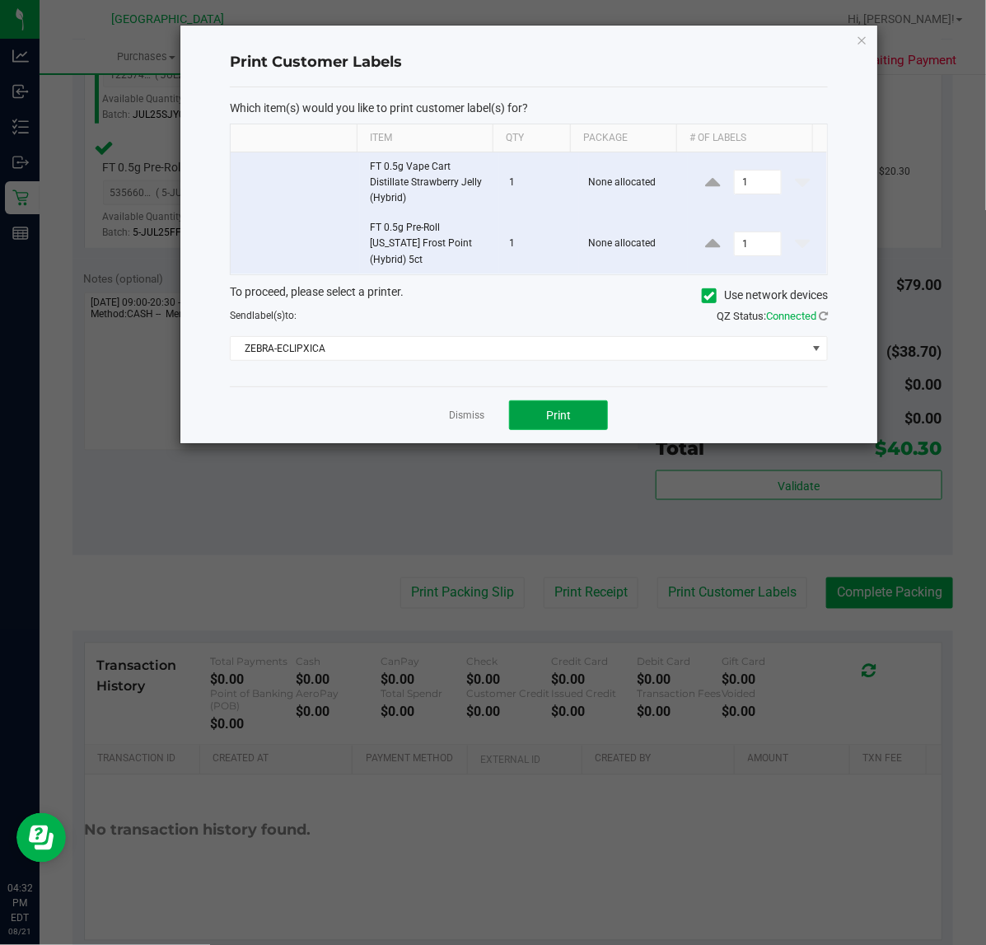
click at [525, 408] on button "Print" at bounding box center [558, 415] width 99 height 30
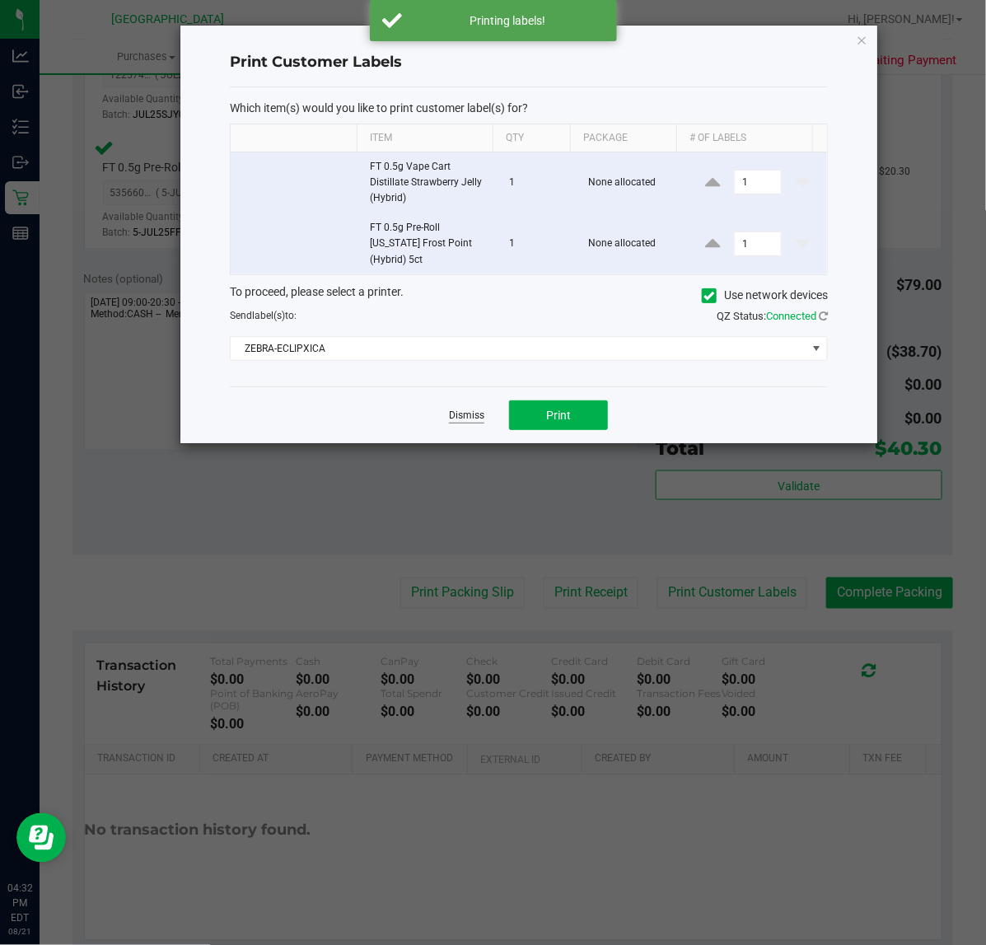
click at [462, 409] on link "Dismiss" at bounding box center [466, 416] width 35 height 14
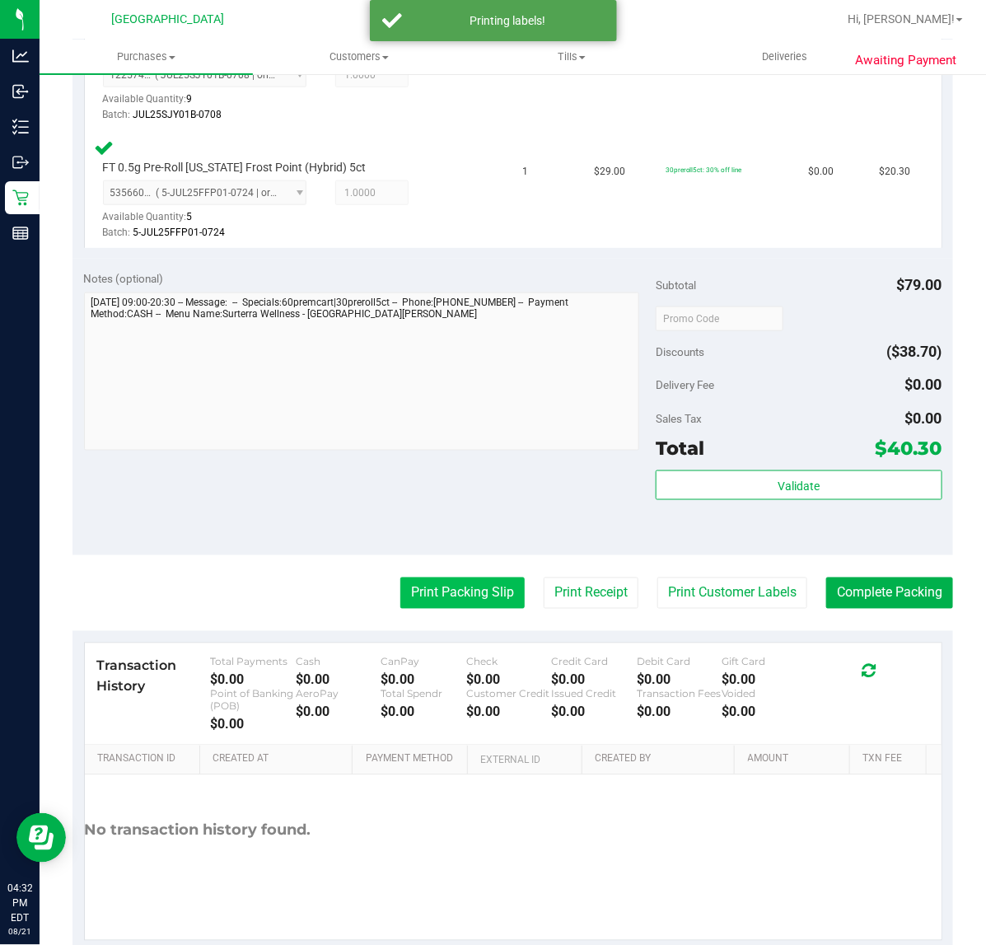
click at [420, 602] on button "Print Packing Slip" at bounding box center [462, 593] width 124 height 31
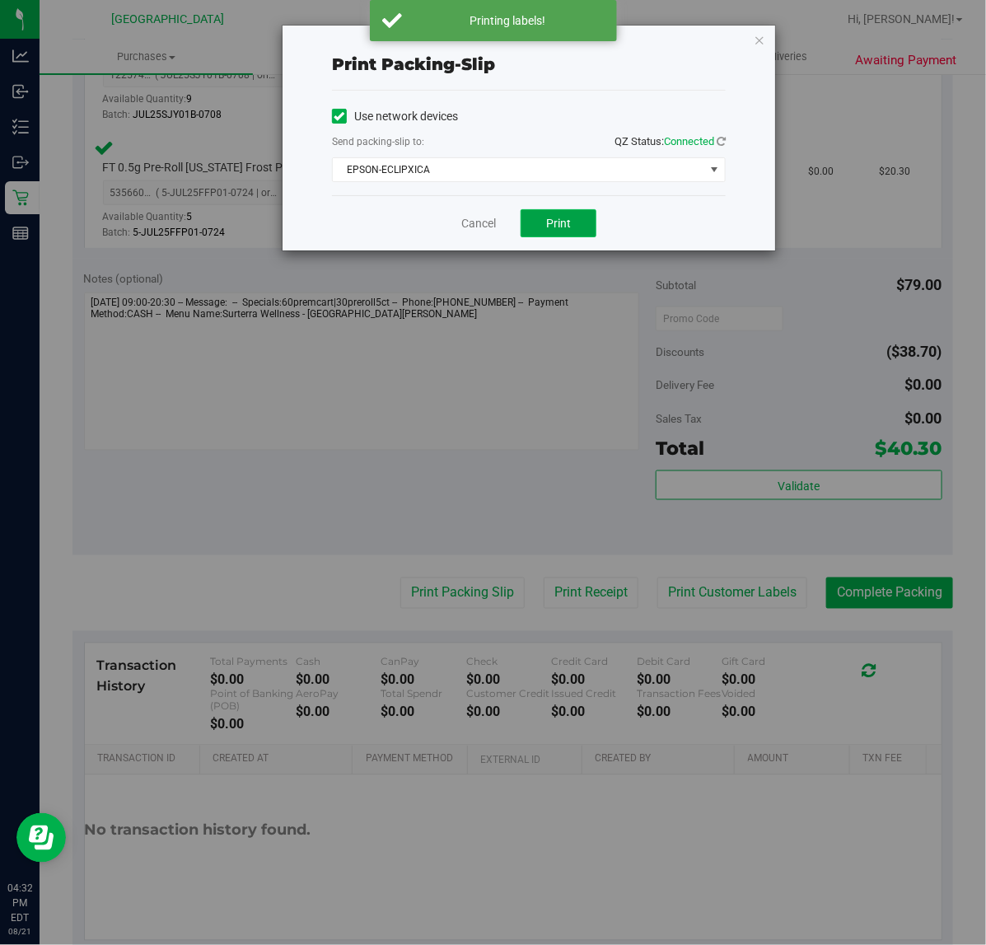
click at [583, 223] on button "Print" at bounding box center [559, 223] width 76 height 28
click at [758, 37] on icon "button" at bounding box center [760, 40] width 12 height 20
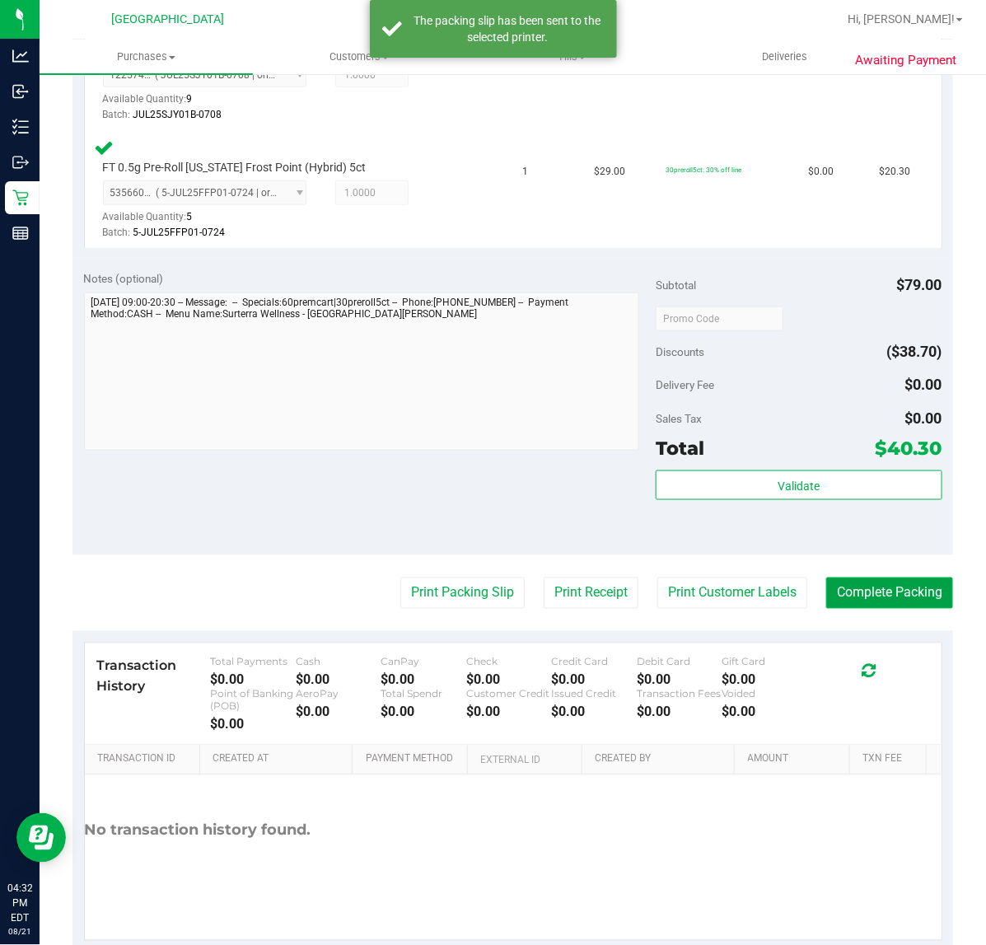
click at [894, 590] on button "Complete Packing" at bounding box center [889, 593] width 127 height 31
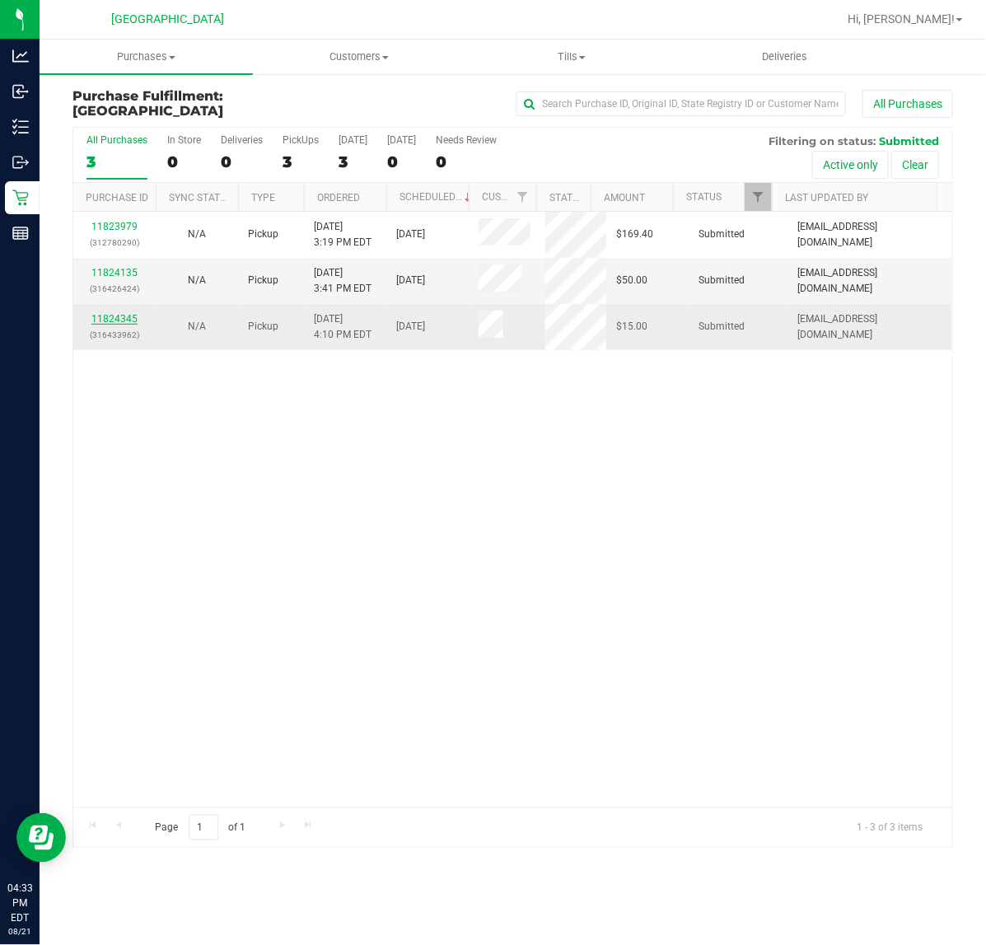
click at [117, 323] on link "11824345" at bounding box center [114, 319] width 46 height 12
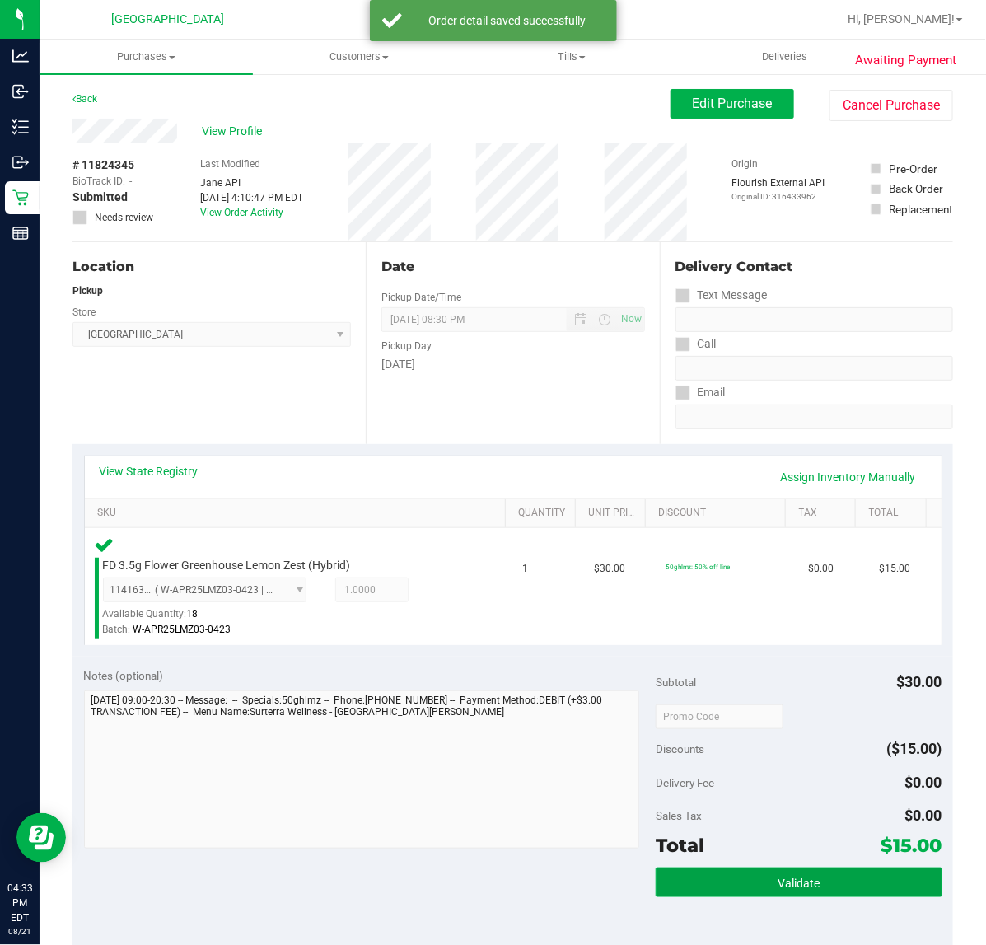
click at [826, 880] on button "Validate" at bounding box center [799, 883] width 286 height 30
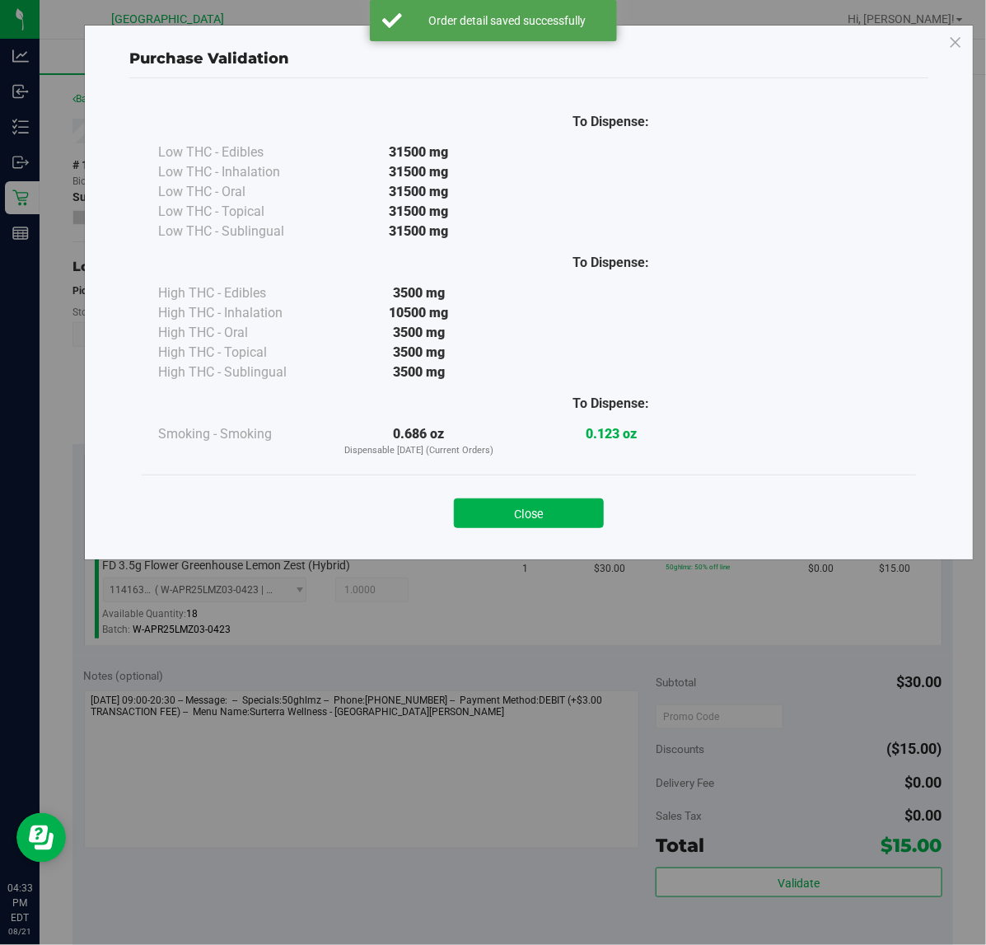
drag, startPoint x: 478, startPoint y: 507, endPoint x: 484, endPoint y: 512, distance: 8.8
click at [480, 507] on button "Close" at bounding box center [529, 513] width 150 height 30
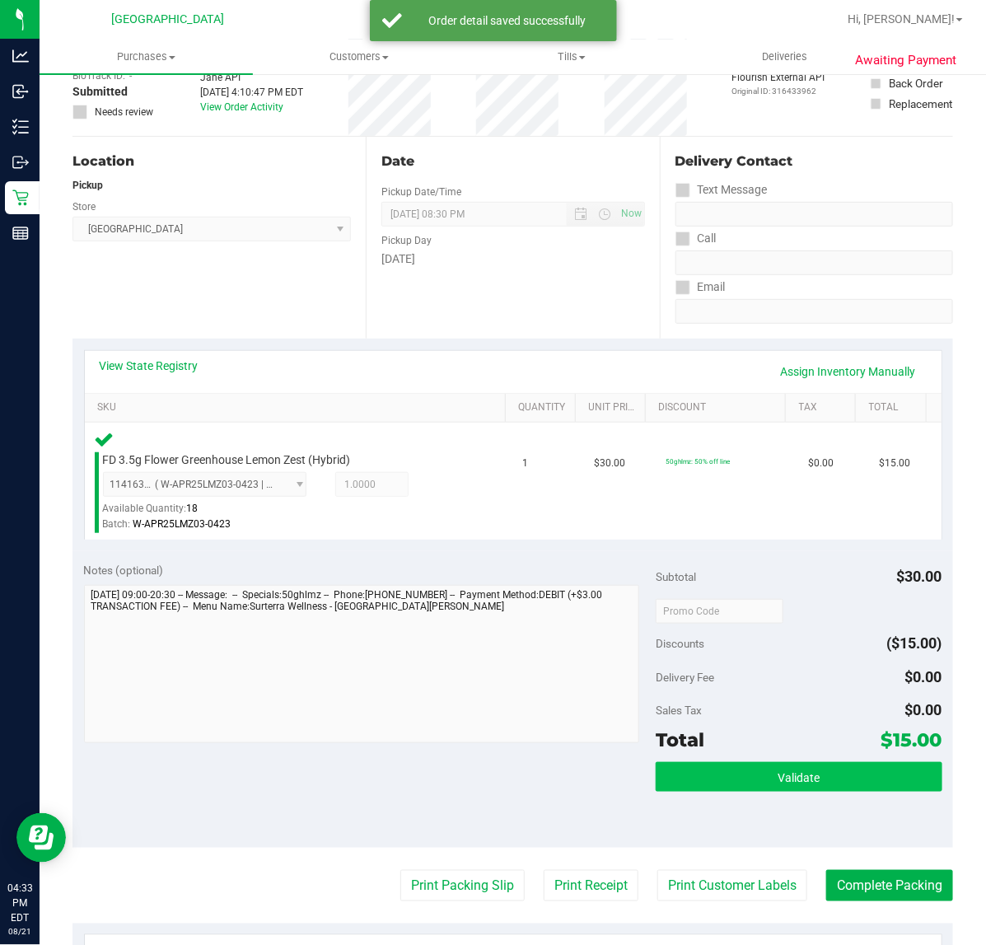
scroll to position [206, 0]
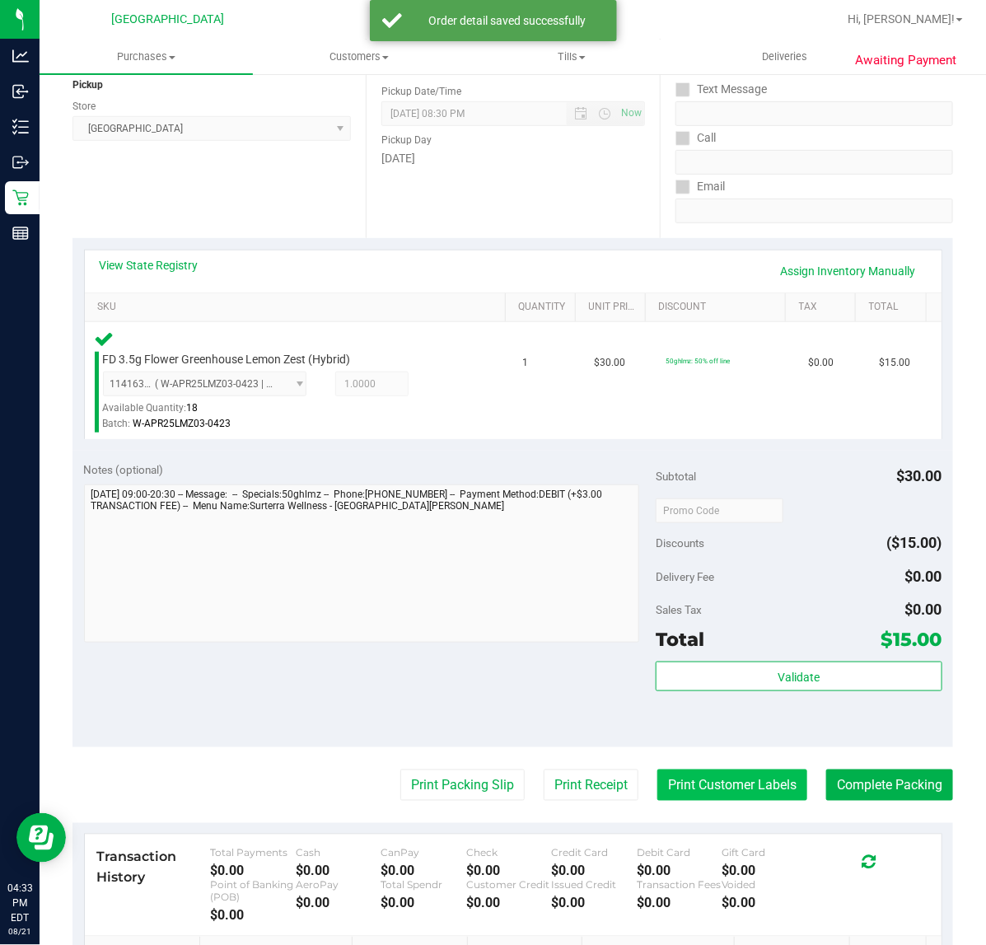
click at [737, 784] on button "Print Customer Labels" at bounding box center [733, 785] width 150 height 31
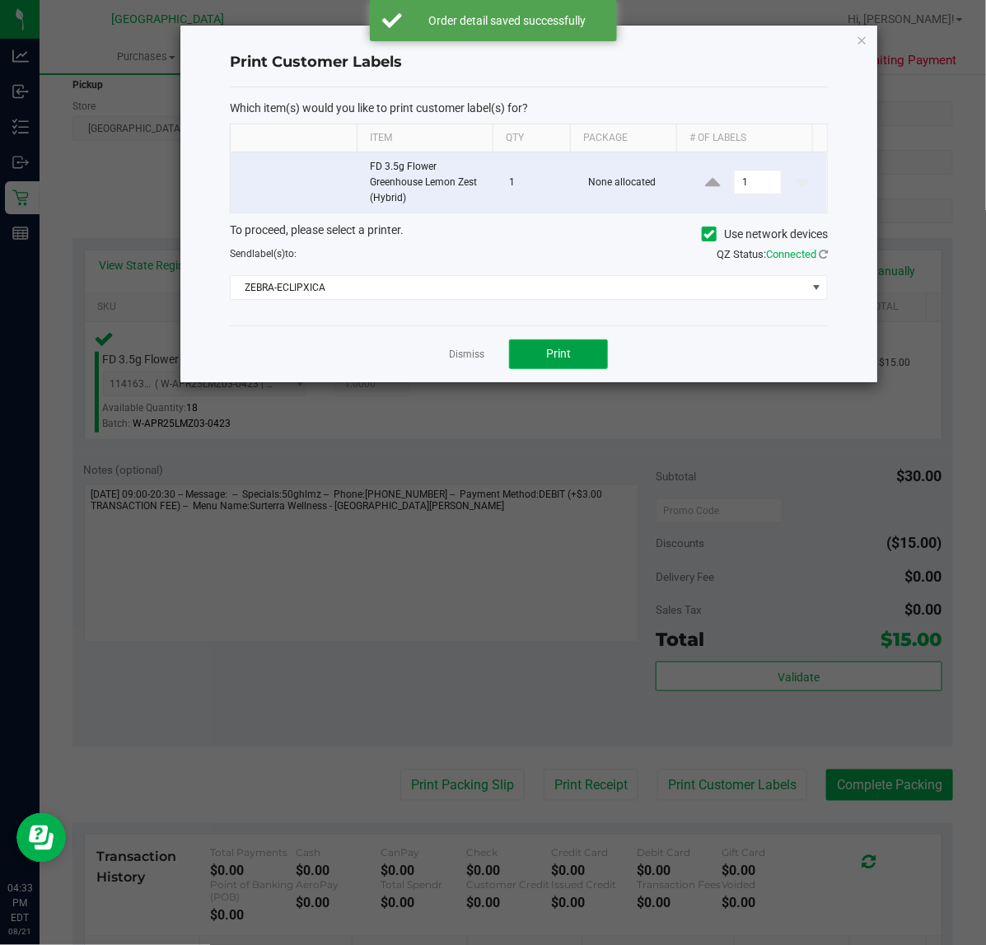
click at [561, 347] on span "Print" at bounding box center [558, 353] width 25 height 13
drag, startPoint x: 480, startPoint y: 361, endPoint x: 484, endPoint y: 372, distance: 12.2
click at [483, 361] on link "Dismiss" at bounding box center [466, 355] width 35 height 14
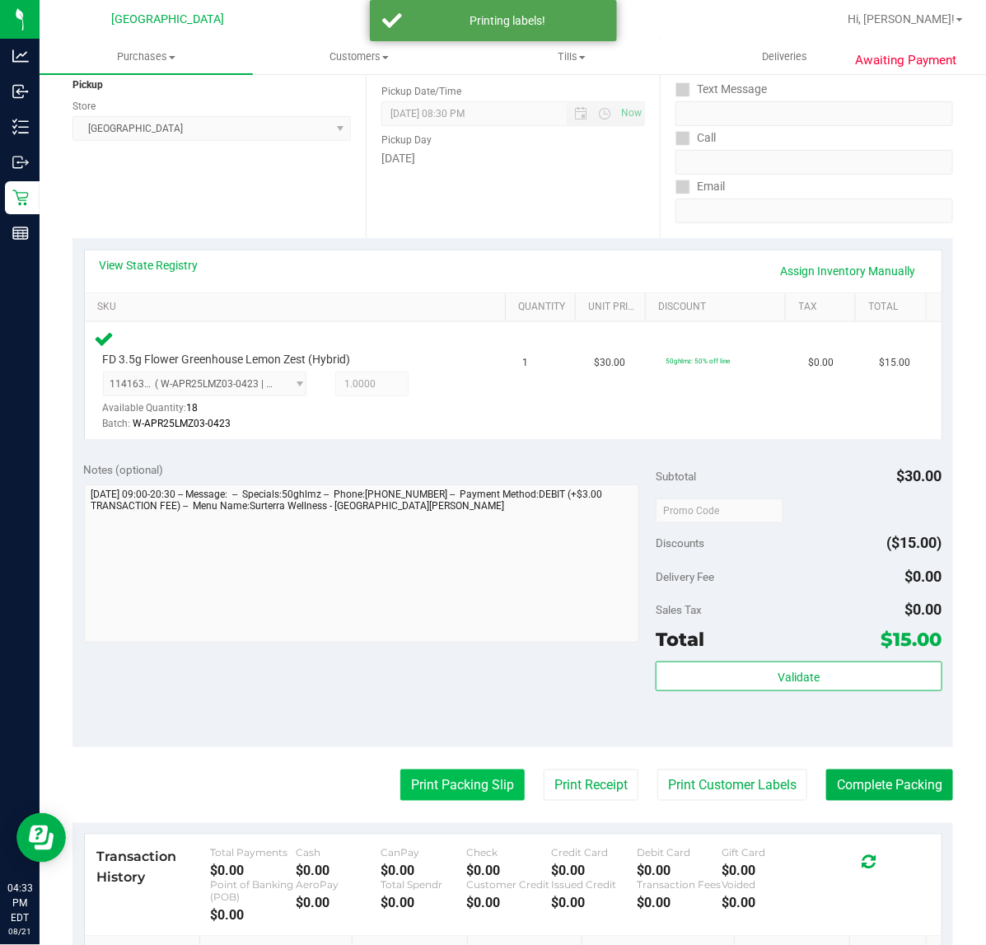
drag, startPoint x: 386, startPoint y: 793, endPoint x: 390, endPoint y: 785, distance: 8.5
click at [400, 785] on button "Print Packing Slip" at bounding box center [462, 785] width 124 height 31
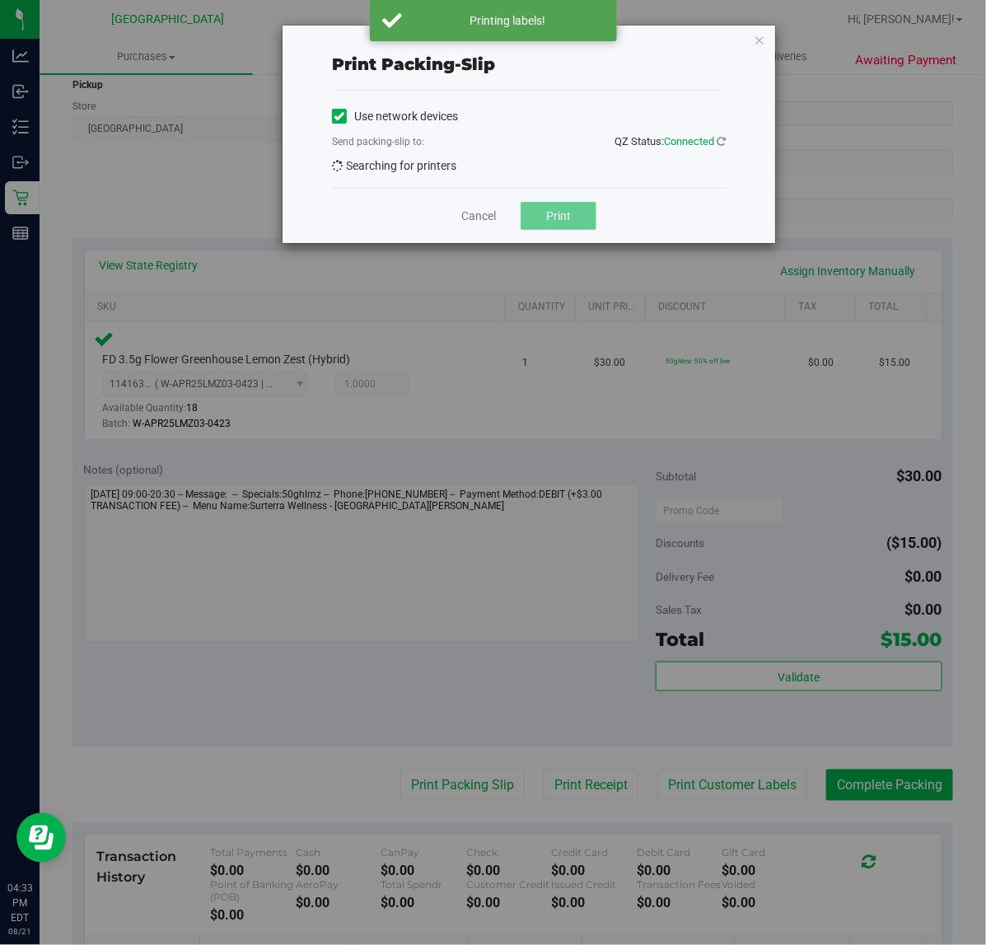
click at [550, 215] on button "Print" at bounding box center [559, 216] width 76 height 28
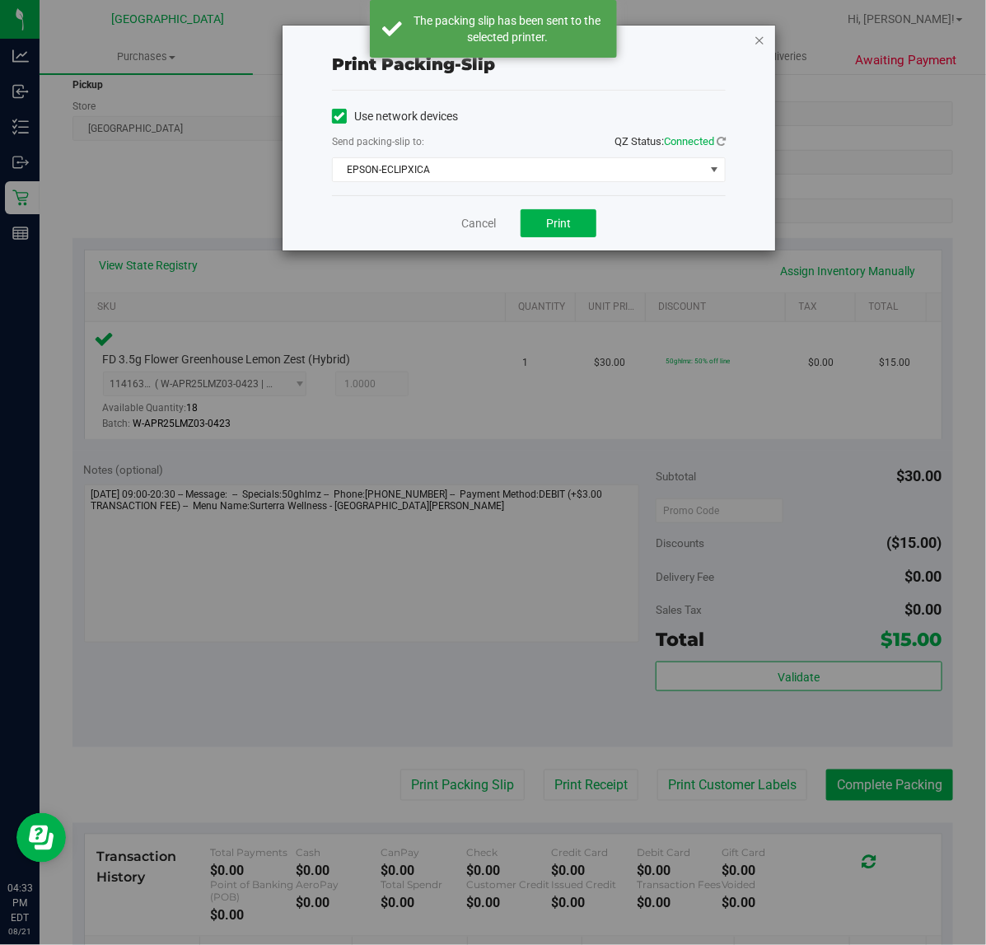
click at [761, 34] on icon "button" at bounding box center [760, 40] width 12 height 20
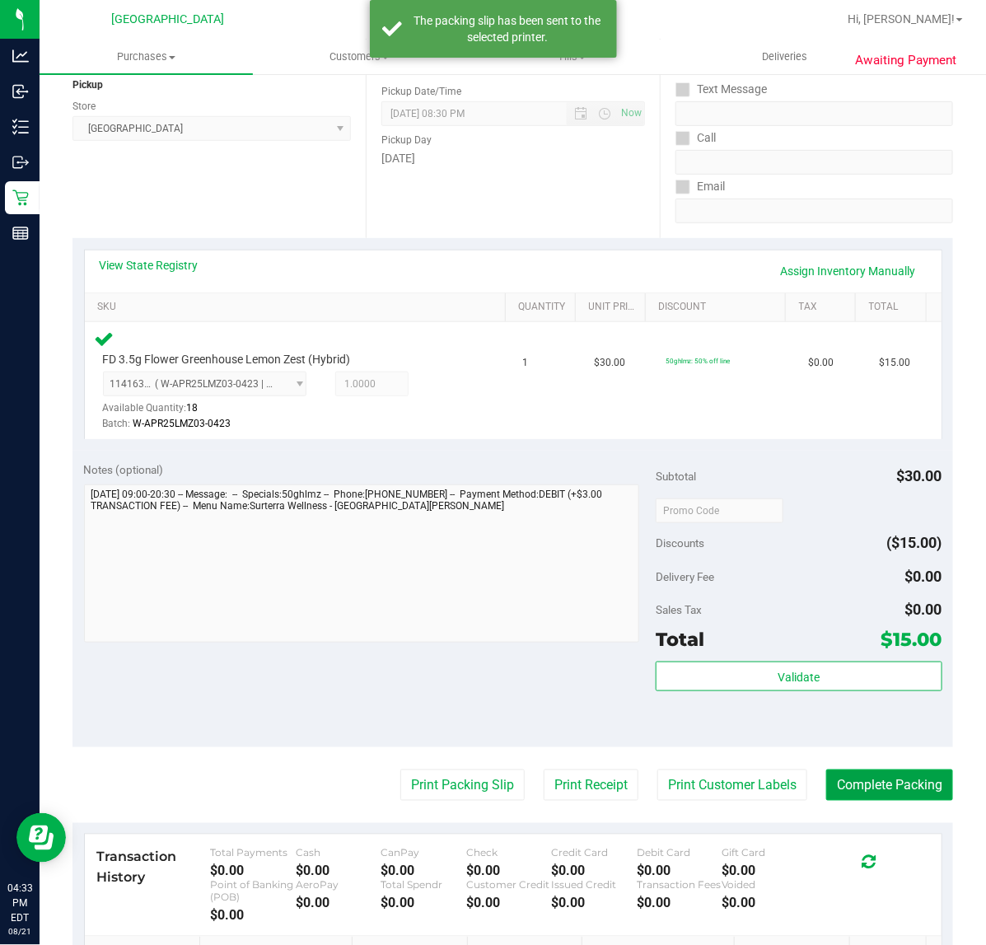
click at [891, 787] on button "Complete Packing" at bounding box center [889, 785] width 127 height 31
